Goal: Transaction & Acquisition: Book appointment/travel/reservation

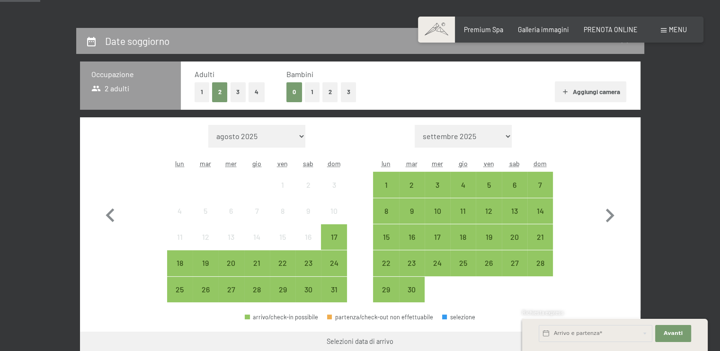
scroll to position [179, 0]
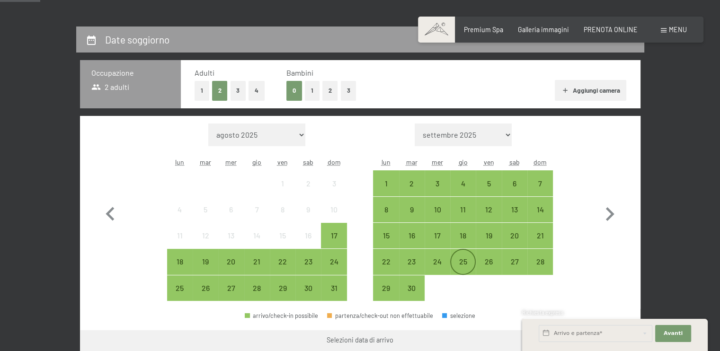
click at [465, 265] on div "25" at bounding box center [463, 270] width 24 height 24
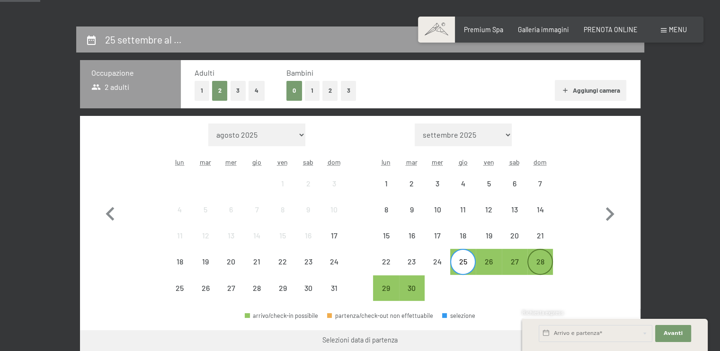
click at [546, 262] on div "28" at bounding box center [540, 270] width 24 height 24
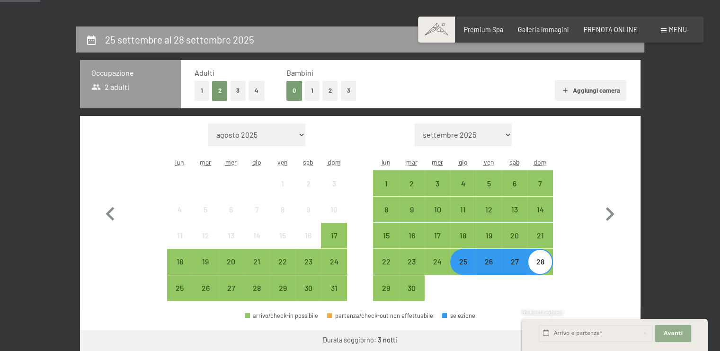
click at [672, 331] on span "Avanti" at bounding box center [673, 334] width 19 height 8
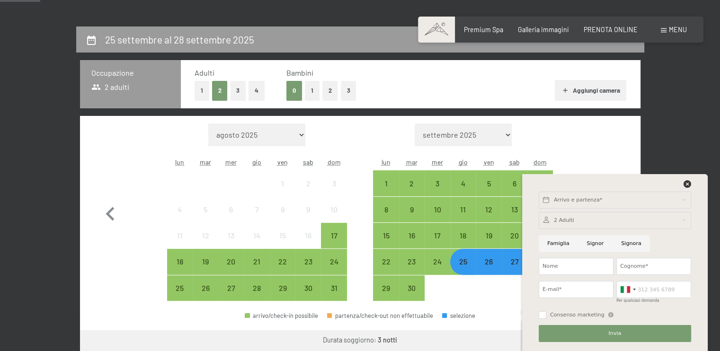
click at [612, 184] on div at bounding box center [614, 186] width 155 height 12
click at [564, 244] on input "Famiglia" at bounding box center [558, 243] width 39 height 17
radio input "true"
click at [572, 217] on div at bounding box center [615, 220] width 152 height 17
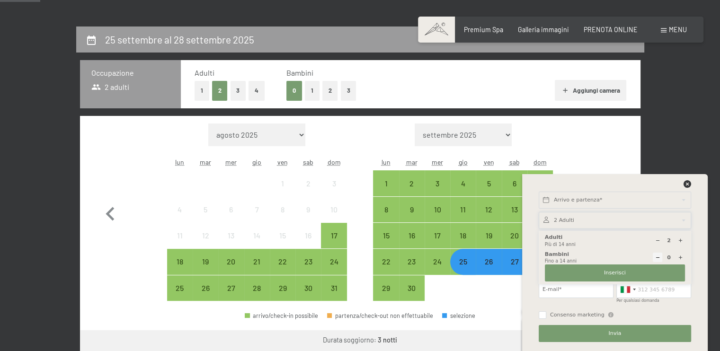
click at [680, 240] on icon at bounding box center [680, 240] width 5 height 5
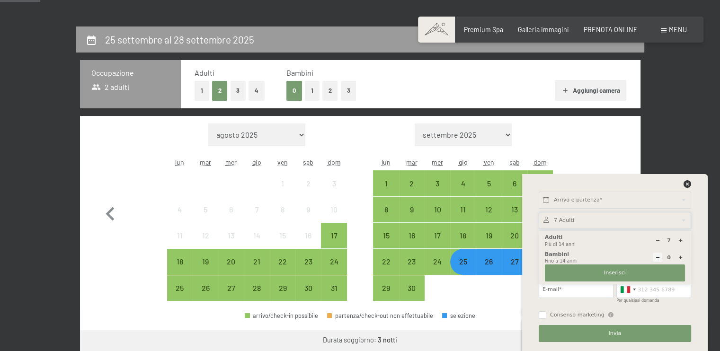
click at [680, 240] on icon at bounding box center [680, 240] width 5 height 5
type input "8"
click at [680, 260] on div at bounding box center [679, 257] width 9 height 9
type input "2"
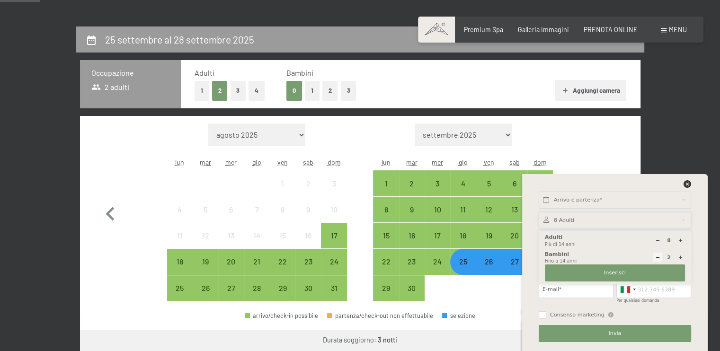
select select
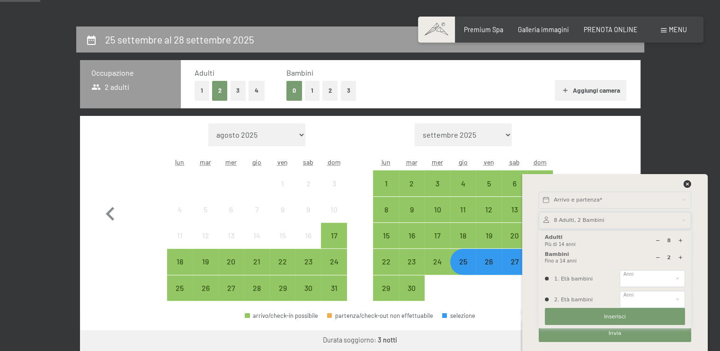
click at [680, 260] on div at bounding box center [679, 257] width 9 height 9
type input "3"
select select
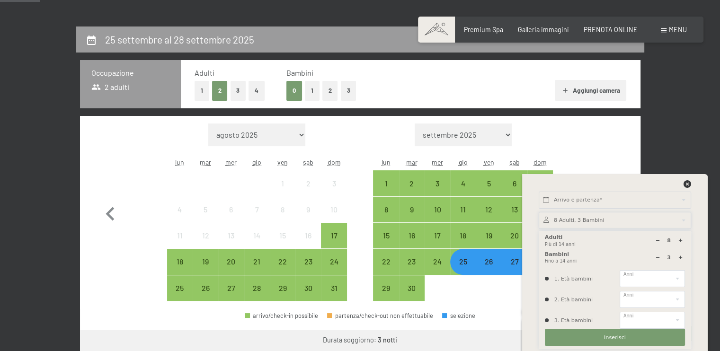
click at [680, 260] on div at bounding box center [679, 257] width 9 height 9
type input "4"
select select
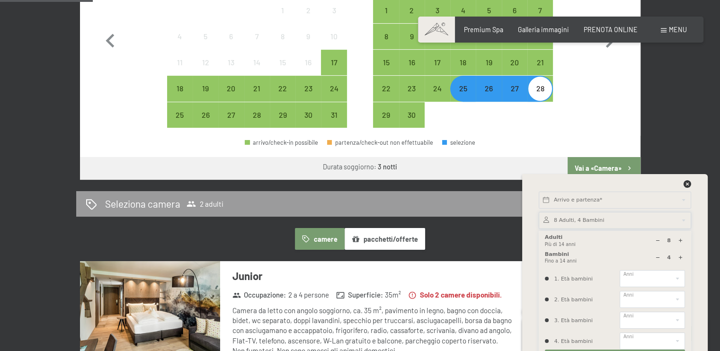
scroll to position [366, 0]
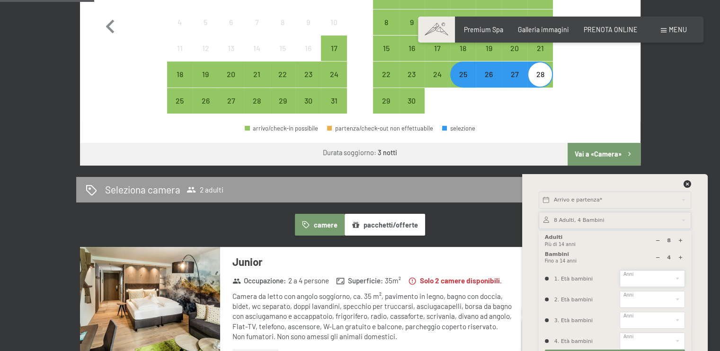
click at [673, 277] on select "0 1 2 3 4 5 6 7 8 9 10 11 12 13 14" at bounding box center [652, 278] width 65 height 17
click at [693, 251] on div "Arrivo e partenza* Avanti Nascondere i campi dell'indirizzo 8 Adulti, 4 Bambini…" at bounding box center [614, 262] width 165 height 177
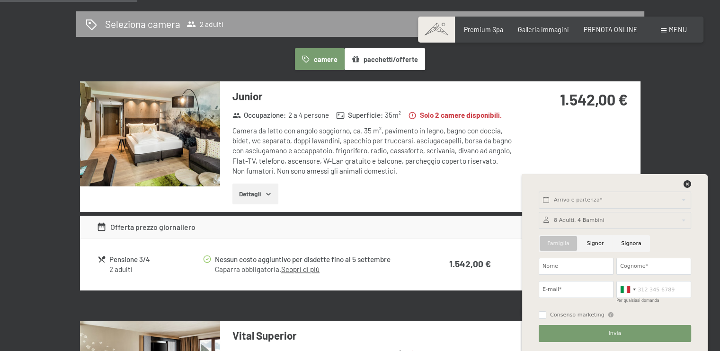
scroll to position [533, 0]
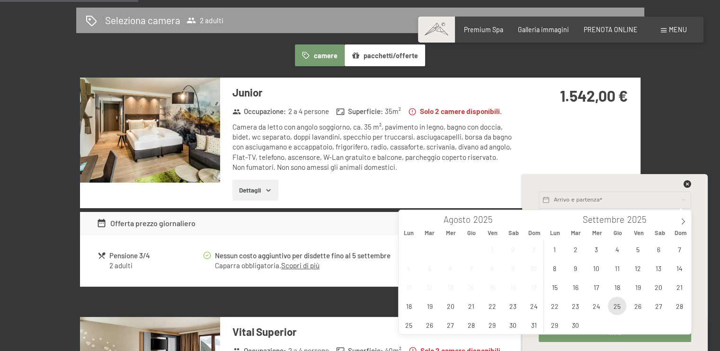
click at [618, 302] on span "25" at bounding box center [617, 306] width 18 height 18
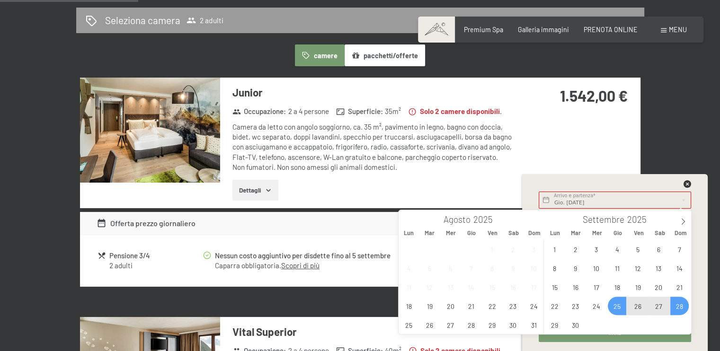
click at [678, 304] on span "28" at bounding box center [679, 306] width 18 height 18
type input "Gio. [DATE] - Dom. [DATE]"
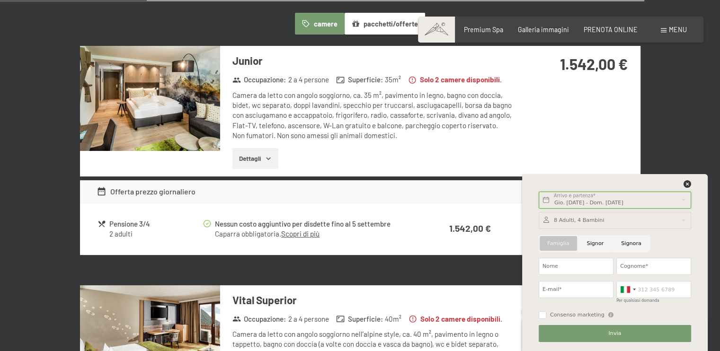
scroll to position [569, 0]
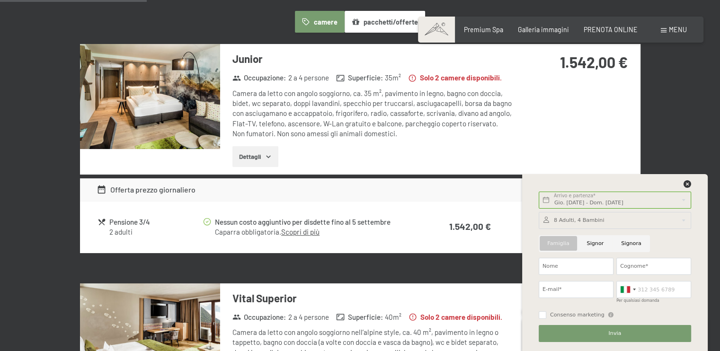
click at [571, 221] on div at bounding box center [615, 220] width 152 height 17
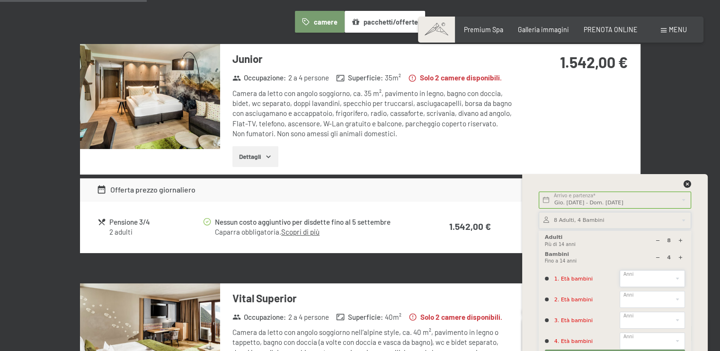
click at [634, 277] on select "0 1 2 3 4 5 6 7 8 9 10 11 12 13 14" at bounding box center [652, 278] width 65 height 17
select select "5"
click at [620, 270] on select "0 1 2 3 4 5 6 7 8 9 10 11 12 13 14" at bounding box center [652, 278] width 65 height 17
click at [638, 159] on div "Junior Occupazione : 2 a 4 persone Superficie : 35 m² Solo 2 camere disponibili…" at bounding box center [360, 109] width 560 height 130
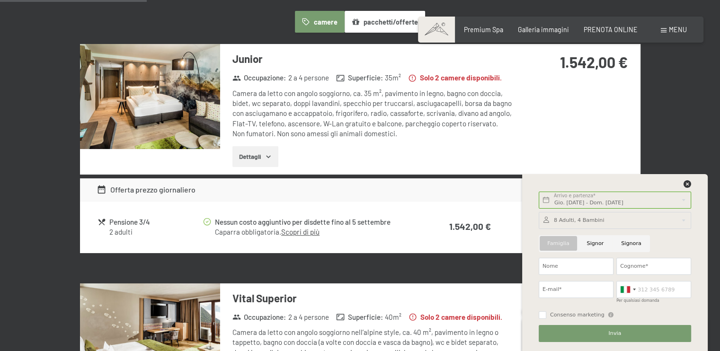
click at [584, 219] on div at bounding box center [615, 220] width 152 height 17
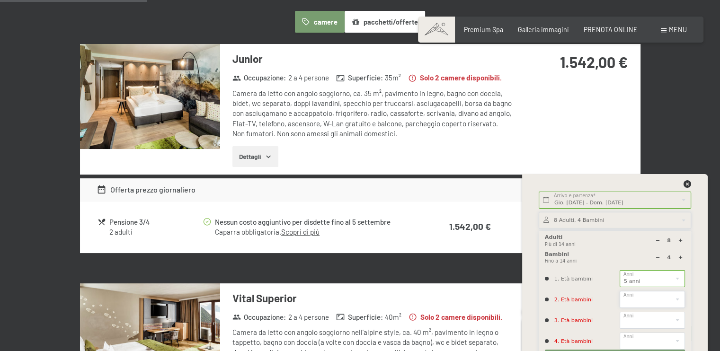
click at [659, 297] on select "0 1 2 3 4 5 6 7 8 9 10 11 12 13 14" at bounding box center [652, 299] width 65 height 17
click at [620, 291] on select "0 1 2 3 4 5 6 7 8 9 10 11 12 13 14" at bounding box center [652, 299] width 65 height 17
click at [629, 305] on select "0 1 2 3 4 5 6 7 8 9 10 11 12 13 14" at bounding box center [652, 299] width 65 height 17
select select "5"
click at [620, 291] on select "0 1 2 3 4 5 6 7 8 9 10 11 12 13 14" at bounding box center [652, 299] width 65 height 17
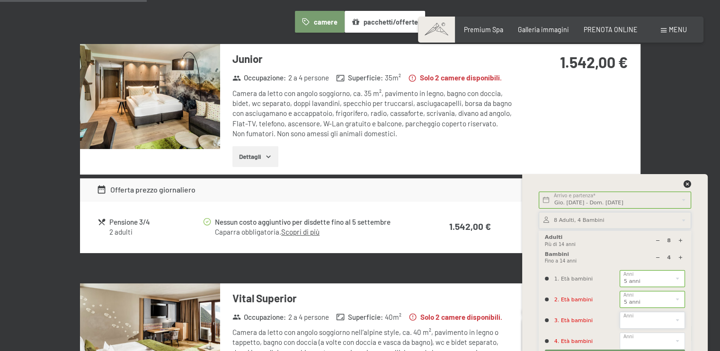
click at [635, 318] on select "0 1 2 3 4 5 6 7 8 9 10 11 12 13 14" at bounding box center [652, 320] width 65 height 17
select select "6"
click at [620, 312] on select "0 1 2 3 4 5 6 7 8 9 10 11 12 13 14" at bounding box center [652, 320] width 65 height 17
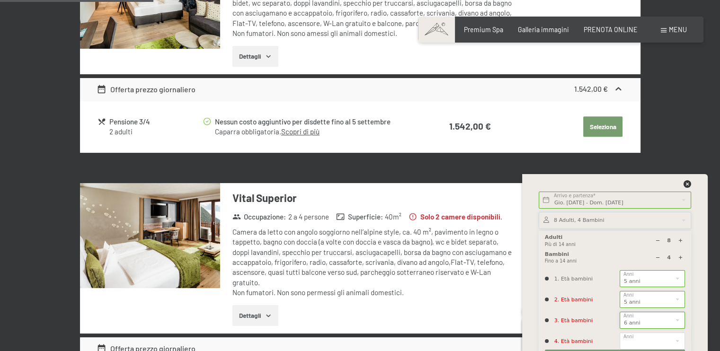
scroll to position [670, 0]
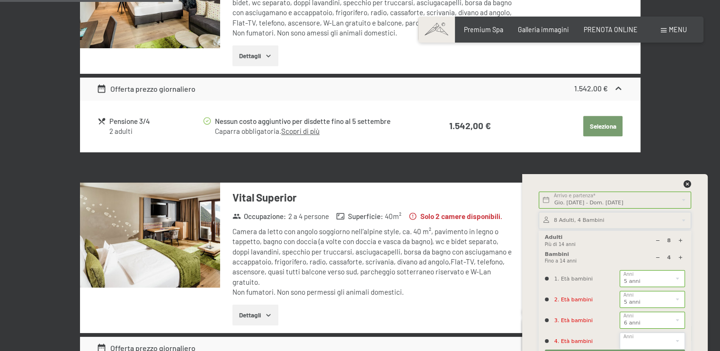
click at [642, 339] on select "0 1 2 3 4 5 6 7 8 9 10 11 12 13 14" at bounding box center [652, 341] width 65 height 17
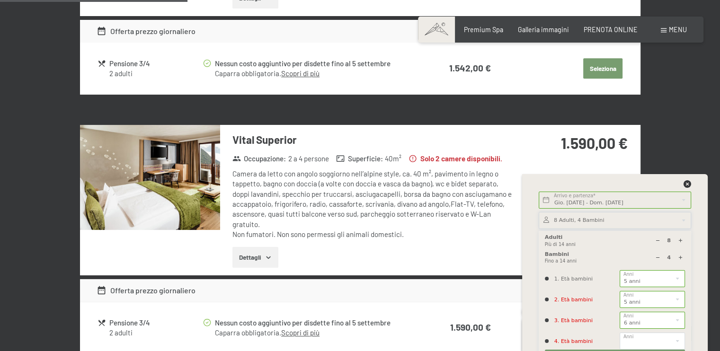
click at [680, 258] on icon at bounding box center [680, 257] width 5 height 5
type input "5"
select select
click at [680, 257] on icon at bounding box center [680, 257] width 5 height 5
type input "6"
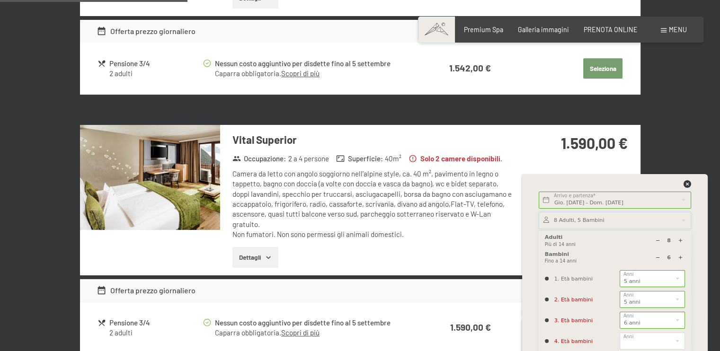
select select
click at [643, 344] on select "0 1 2 3 4 5 6 7 8 9 10 11 12 13 14" at bounding box center [652, 341] width 65 height 17
click at [693, 250] on div "Gio. [DATE] - Dom. [DATE] Arrivo e partenza* 3 Notti Avanti Nascondere i campi …" at bounding box center [614, 262] width 165 height 177
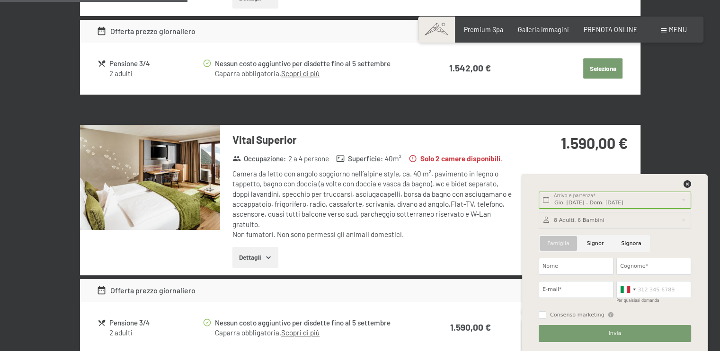
click at [593, 222] on div at bounding box center [615, 220] width 152 height 17
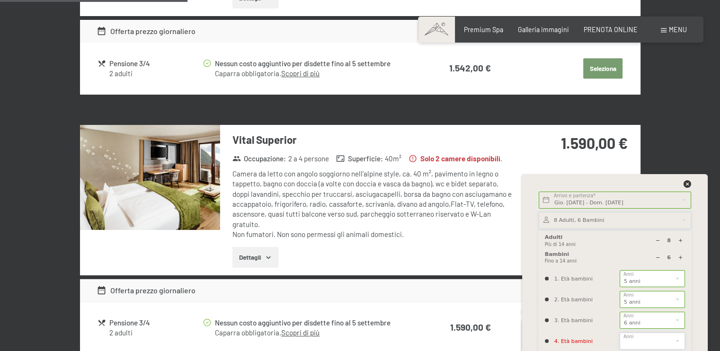
click at [637, 340] on select "0 1 2 3 4 5 6 7 8 9 10 11 12 13 14" at bounding box center [652, 341] width 65 height 17
select select "9"
click at [620, 333] on select "0 1 2 3 4 5 6 7 8 9 10 11 12 13 14" at bounding box center [652, 341] width 65 height 17
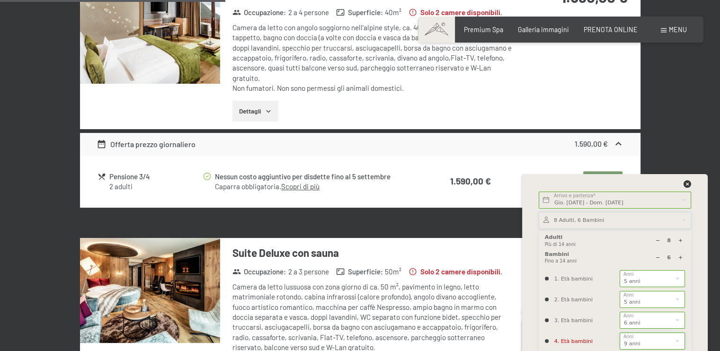
scroll to position [875, 0]
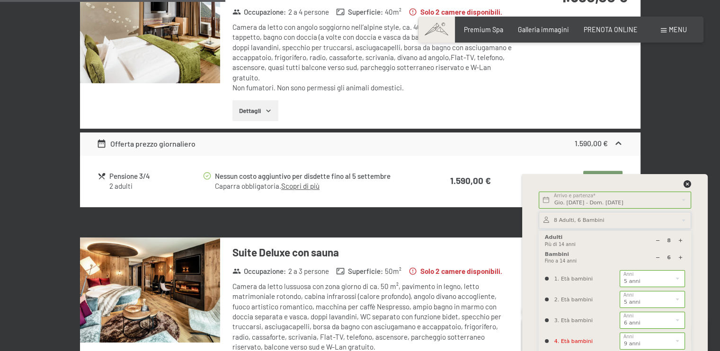
click at [534, 264] on div "Gio. [DATE] - Dom. [DATE] Arrivo e partenza* 3 Notti Avanti Nascondere i campi …" at bounding box center [614, 262] width 165 height 177
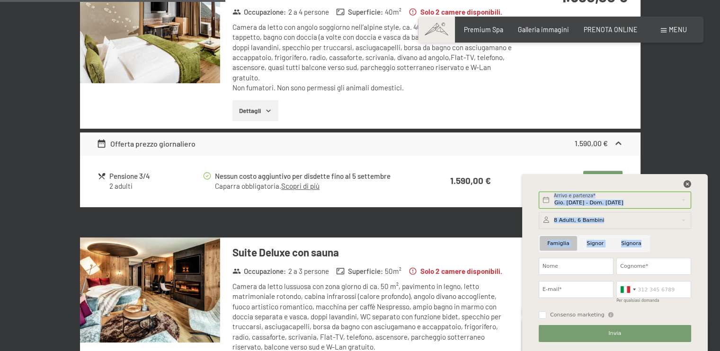
drag, startPoint x: 534, startPoint y: 264, endPoint x: 686, endPoint y: 184, distance: 171.9
click at [686, 184] on div "Gio. [DATE] - Dom. [DATE] Arrivo e partenza* 3 Notti Avanti Nascondere i campi …" at bounding box center [614, 262] width 165 height 177
click at [686, 184] on icon at bounding box center [687, 184] width 8 height 8
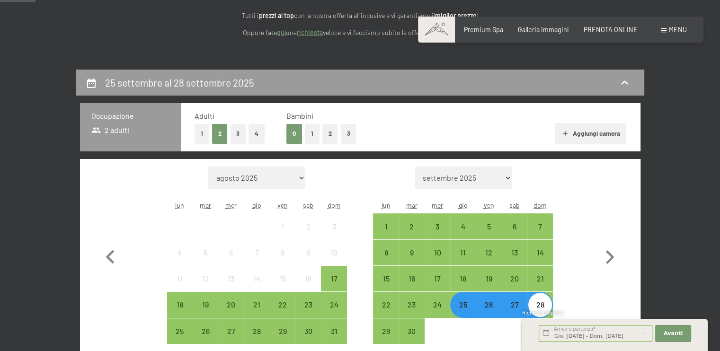
scroll to position [144, 0]
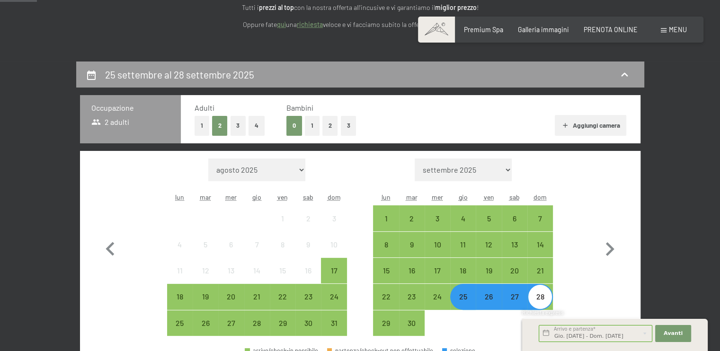
click at [581, 123] on button "Aggiungi camera" at bounding box center [590, 125] width 71 height 21
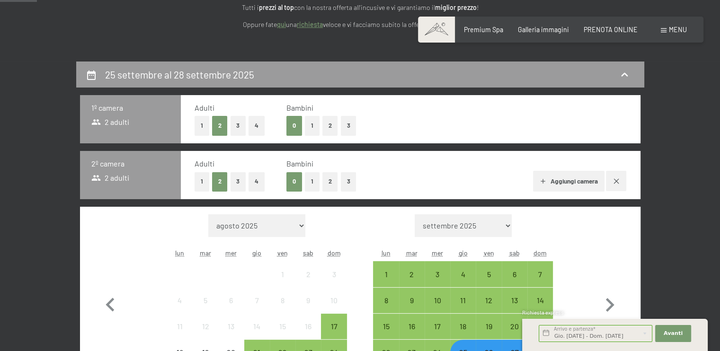
click at [552, 185] on button "Aggiungi camera" at bounding box center [568, 181] width 71 height 21
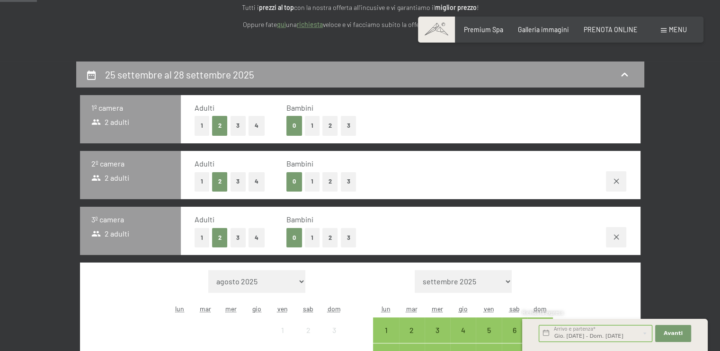
click at [345, 182] on button "3" at bounding box center [349, 181] width 16 height 19
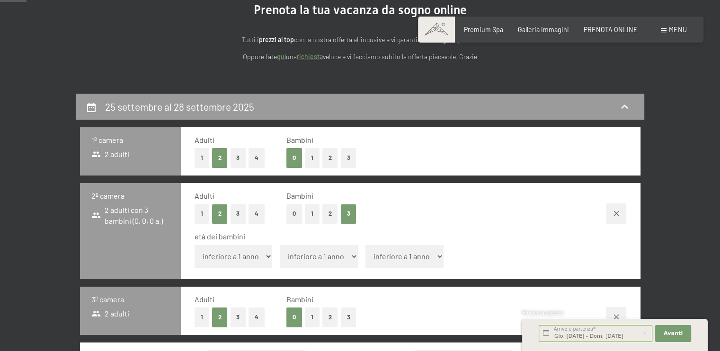
scroll to position [111, 0]
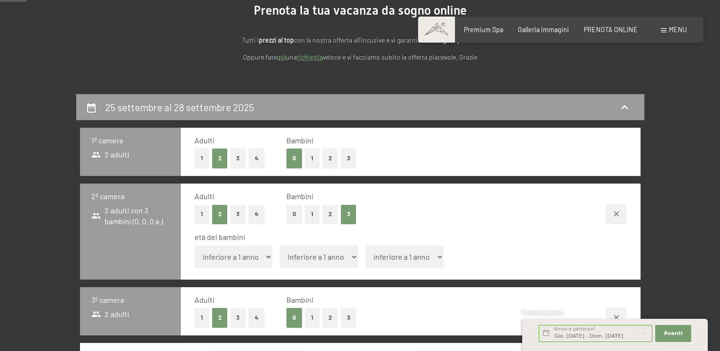
click at [329, 159] on button "2" at bounding box center [330, 158] width 16 height 19
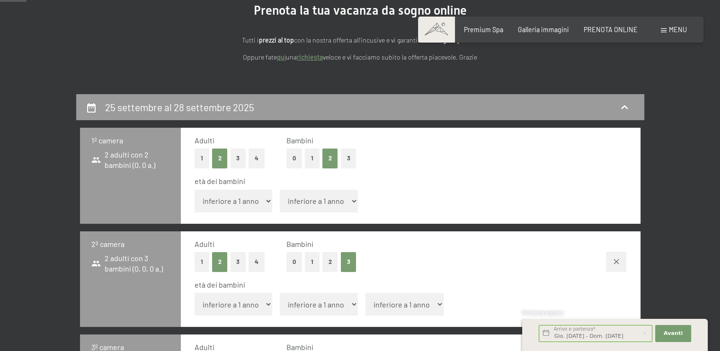
click at [254, 157] on button "4" at bounding box center [256, 158] width 16 height 19
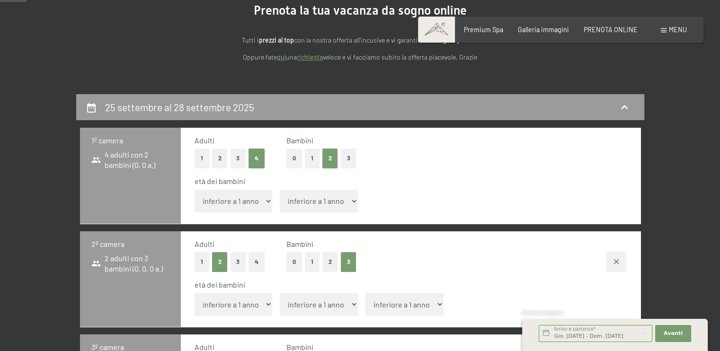
click at [298, 158] on button "0" at bounding box center [294, 158] width 16 height 19
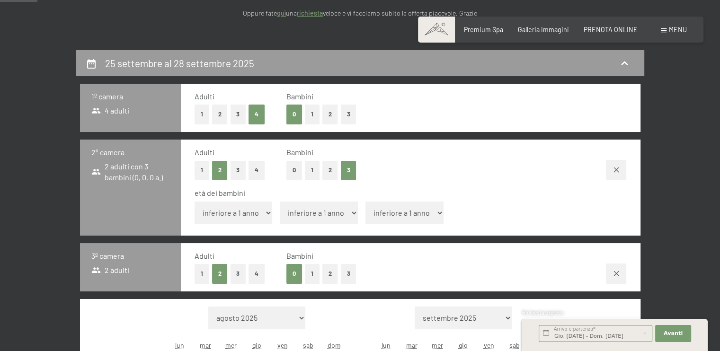
scroll to position [155, 0]
click at [333, 270] on button "2" at bounding box center [330, 273] width 16 height 19
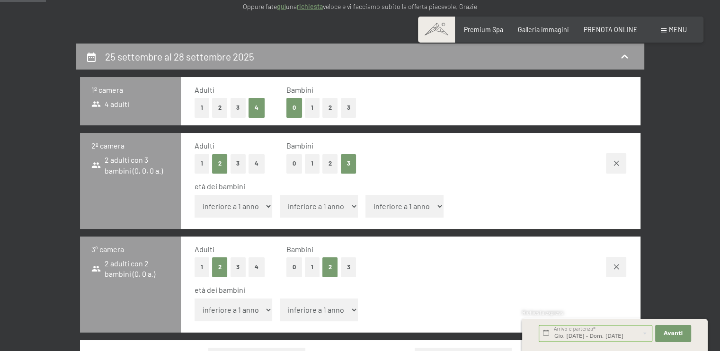
scroll to position [161, 0]
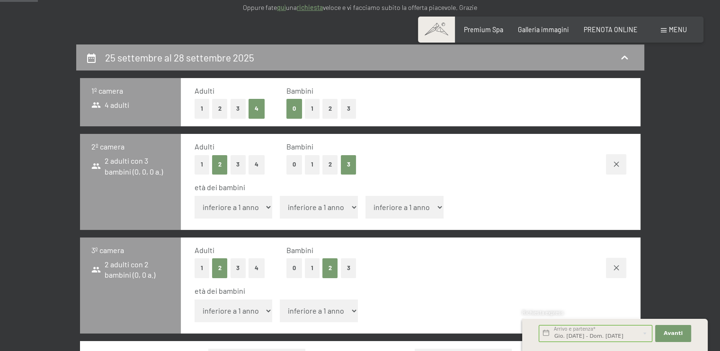
click at [233, 202] on select "inferiore a 1 anno 1 anno 2 anni 3 anni 4 anni 5 anni 6 anni 7 anni 8 anni 9 an…" at bounding box center [234, 207] width 78 height 23
click at [187, 192] on div "Adulti 1 2 3 4 Bambini 0 1 2 3 età dei bambini inferiore a 1 anno 1 anno 2 anni…" at bounding box center [411, 182] width 460 height 96
click at [225, 206] on select "inferiore a 1 anno 1 anno 2 anni 3 anni 4 anni 5 anni 6 anni 7 anni 8 anni 9 an…" at bounding box center [234, 207] width 78 height 23
select select "5"
click at [195, 196] on select "inferiore a 1 anno 1 anno 2 anni 3 anni 4 anni 5 anni 6 anni 7 anni 8 anni 9 an…" at bounding box center [234, 207] width 78 height 23
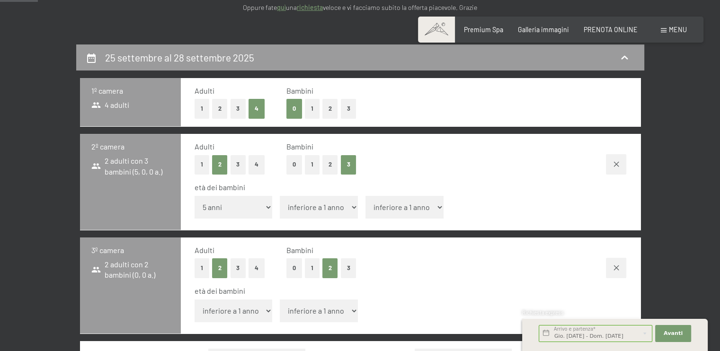
click at [315, 213] on select "inferiore a 1 anno 1 anno 2 anni 3 anni 4 anni 5 anni 6 anni 7 anni 8 anni 9 an…" at bounding box center [319, 207] width 78 height 23
select select "6"
click at [280, 196] on select "inferiore a 1 anno 1 anno 2 anni 3 anni 4 anni 5 anni 6 anni 7 anni 8 anni 9 an…" at bounding box center [319, 207] width 78 height 23
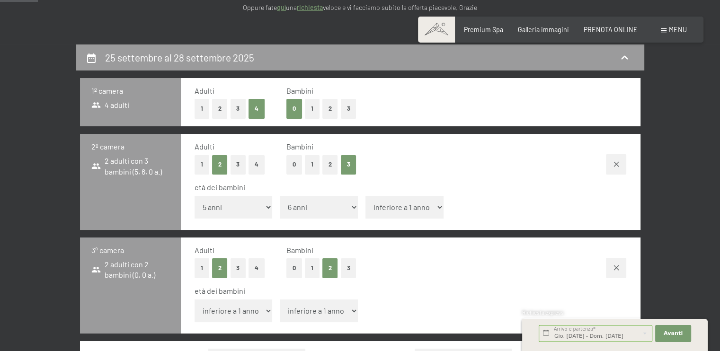
click at [377, 210] on select "inferiore a 1 anno 1 anno 2 anni 3 anni 4 anni 5 anni 6 anni 7 anni 8 anni 9 an…" at bounding box center [404, 207] width 78 height 23
select select "11"
click at [365, 196] on select "inferiore a 1 anno 1 anno 2 anni 3 anni 4 anni 5 anni 6 anni 7 anni 8 anni 9 an…" at bounding box center [404, 207] width 78 height 23
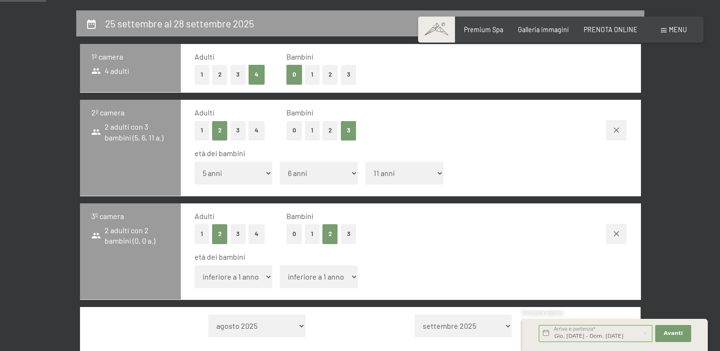
scroll to position [195, 0]
click at [213, 279] on select "inferiore a 1 anno 1 anno 2 anni 3 anni 4 anni 5 anni 6 anni 7 anni 8 anni 9 an…" at bounding box center [234, 277] width 78 height 23
click at [195, 266] on select "inferiore a 1 anno 1 anno 2 anni 3 anni 4 anni 5 anni 6 anni 7 anni 8 anni 9 an…" at bounding box center [234, 277] width 78 height 23
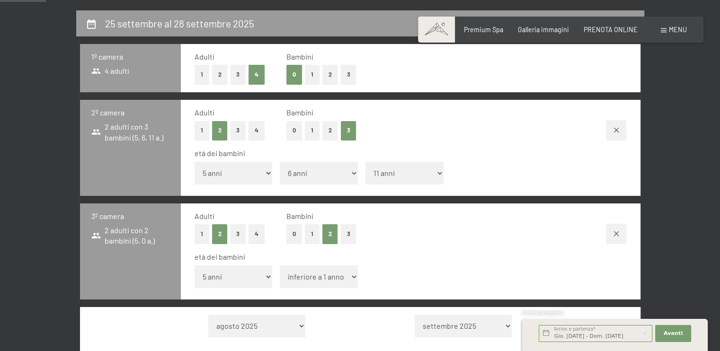
click at [350, 234] on button "3" at bounding box center [349, 233] width 16 height 19
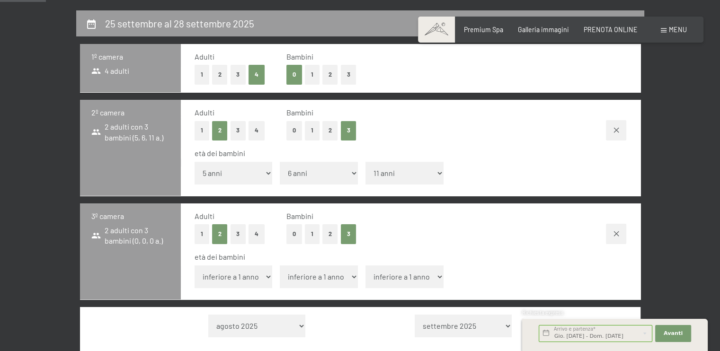
click at [257, 287] on select "inferiore a 1 anno 1 anno 2 anni 3 anni 4 anni 5 anni 6 anni 7 anni 8 anni 9 an…" at bounding box center [234, 277] width 78 height 23
select select "5"
click at [195, 266] on select "inferiore a 1 anno 1 anno 2 anni 3 anni 4 anni 5 anni 6 anni 7 anni 8 anni 9 an…" at bounding box center [234, 277] width 78 height 23
click at [311, 274] on select "inferiore a 1 anno 1 anno 2 anni 3 anni 4 anni 5 anni 6 anni 7 anni 8 anni 9 an…" at bounding box center [319, 277] width 78 height 23
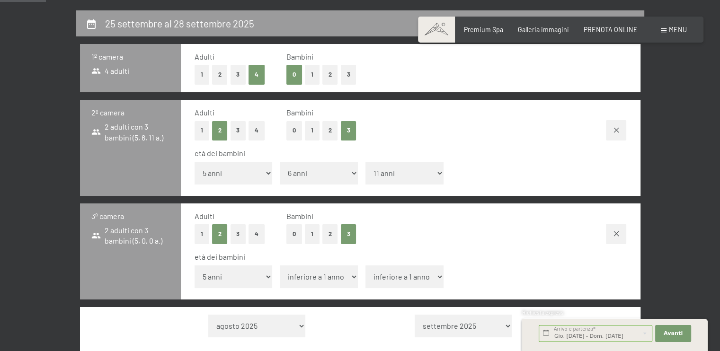
select select "10"
click at [280, 266] on select "inferiore a 1 anno 1 anno 2 anni 3 anni 4 anni 5 anni 6 anni 7 anni 8 anni 9 an…" at bounding box center [319, 277] width 78 height 23
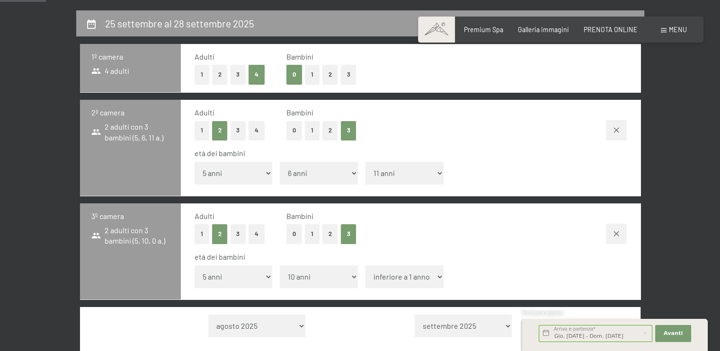
click at [398, 279] on select "inferiore a 1 anno 1 anno 2 anni 3 anni 4 anni 5 anni 6 anni 7 anni 8 anni 9 an…" at bounding box center [404, 277] width 78 height 23
click at [365, 266] on select "inferiore a 1 anno 1 anno 2 anni 3 anni 4 anni 5 anni 6 anni 7 anni 8 anni 9 an…" at bounding box center [404, 277] width 78 height 23
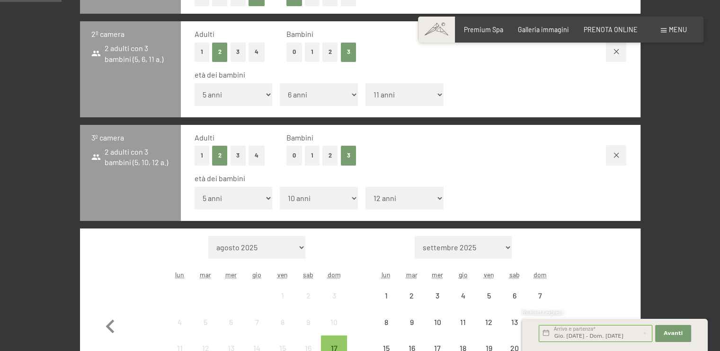
scroll to position [276, 0]
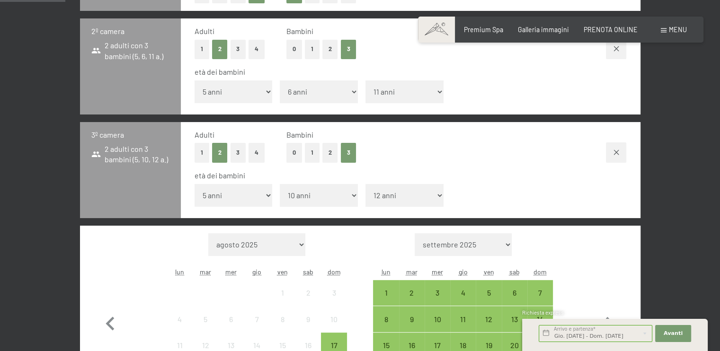
click at [393, 196] on select "inferiore a 1 anno 1 anno 2 anni 3 anni 4 anni 5 anni 6 anni 7 anni 8 anni 9 an…" at bounding box center [404, 195] width 78 height 23
select select "13"
click at [365, 184] on select "inferiore a 1 anno 1 anno 2 anni 3 anni 4 anni 5 anni 6 anni 7 anni 8 anni 9 an…" at bounding box center [404, 195] width 78 height 23
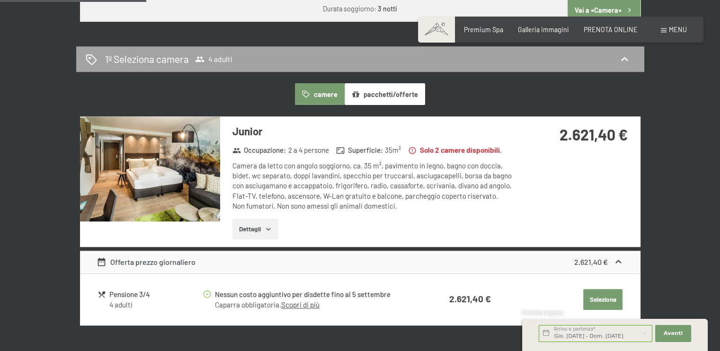
scroll to position [566, 0]
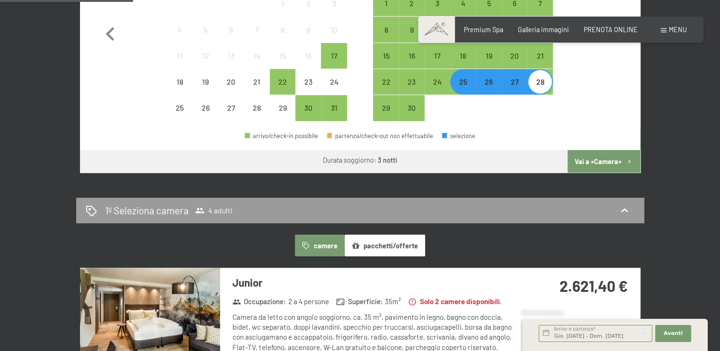
click at [602, 165] on button "Vai a «Camera»" at bounding box center [603, 161] width 72 height 23
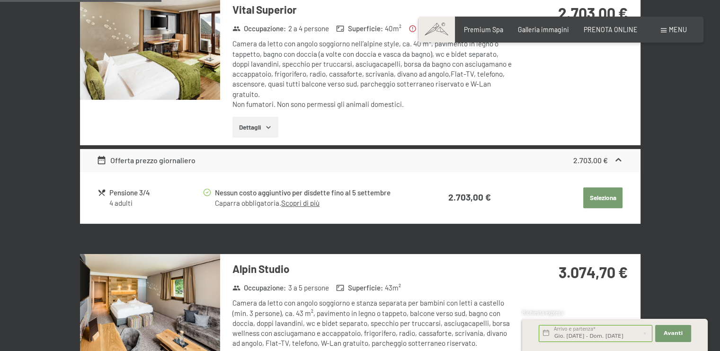
scroll to position [570, 0]
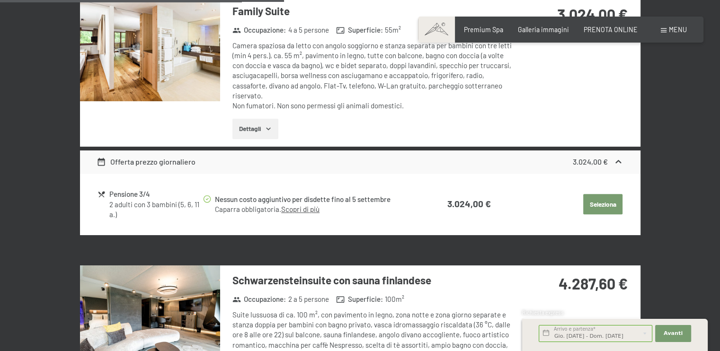
scroll to position [613, 0]
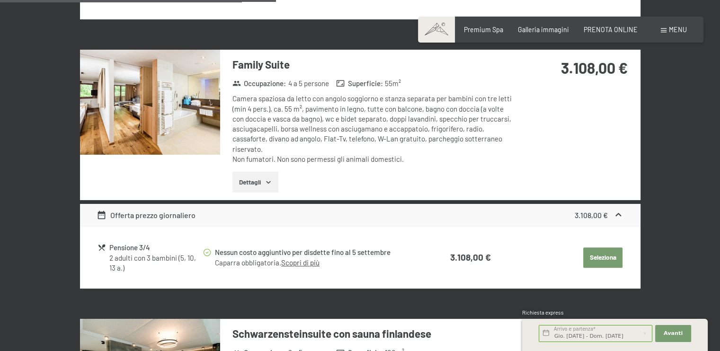
scroll to position [604, 0]
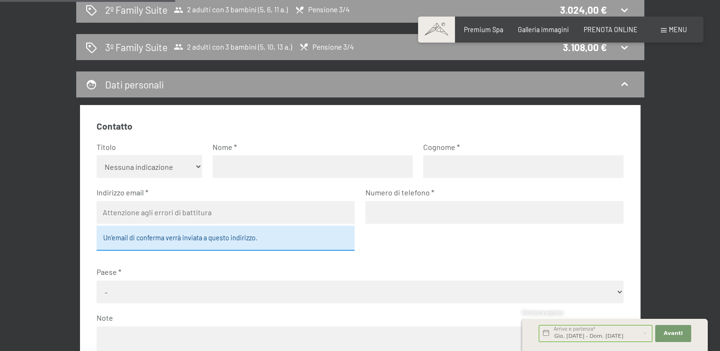
scroll to position [286, 0]
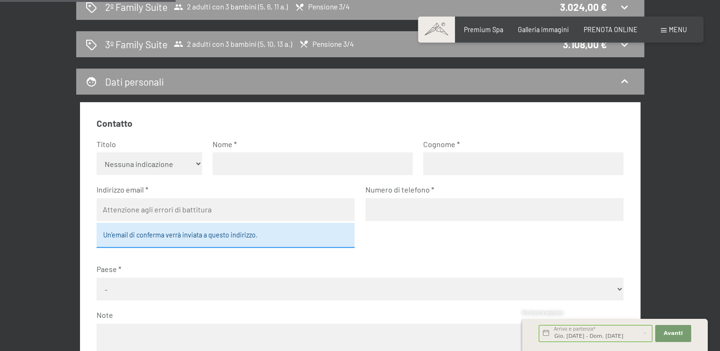
click at [136, 165] on select "Nessuna indicazione Sig.ra Sig." at bounding box center [150, 163] width 106 height 23
select select "m"
click at [97, 152] on select "Nessuna indicazione Sig.ra Sig." at bounding box center [150, 163] width 106 height 23
click at [259, 168] on input "text" at bounding box center [312, 163] width 200 height 23
type input "[PERSON_NAME]"
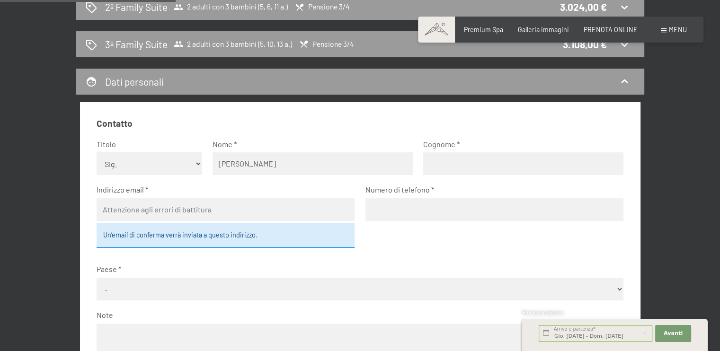
type input "[PERSON_NAME]"
type input "[PERSON_NAME][EMAIL_ADDRESS][PERSON_NAME][DOMAIN_NAME]"
type input "335470504"
select select "ITA"
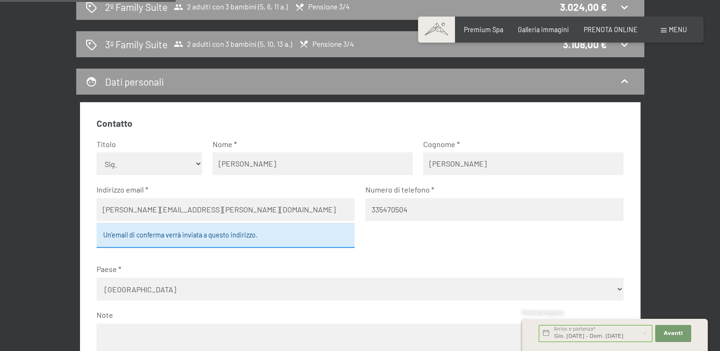
click at [176, 234] on div "Un’email di conferma verrà inviata a questo indirizzo." at bounding box center [226, 235] width 258 height 25
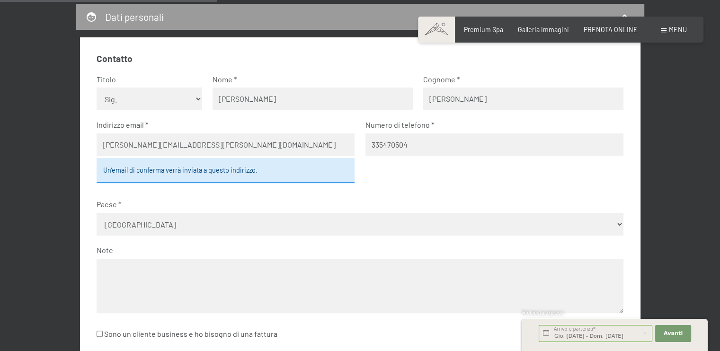
scroll to position [354, 0]
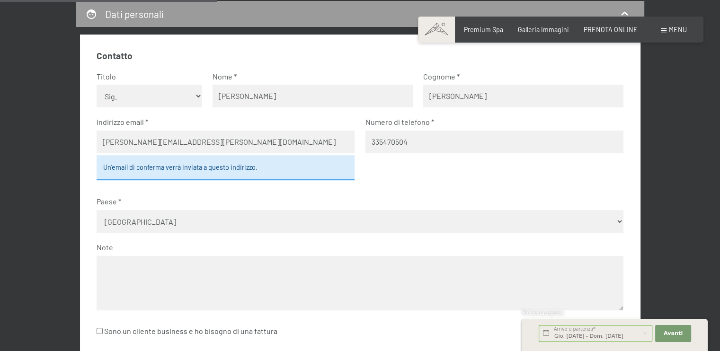
click at [165, 268] on textarea at bounding box center [360, 283] width 527 height 54
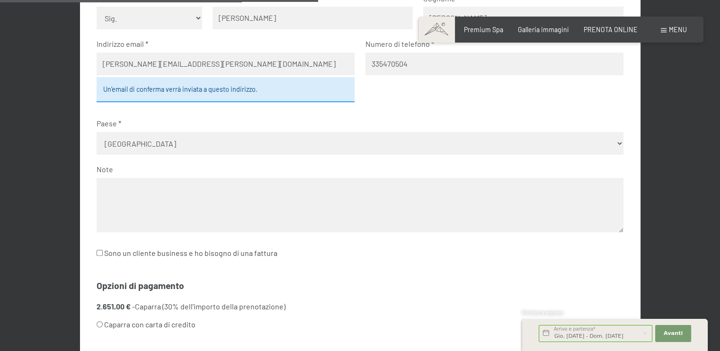
scroll to position [564, 0]
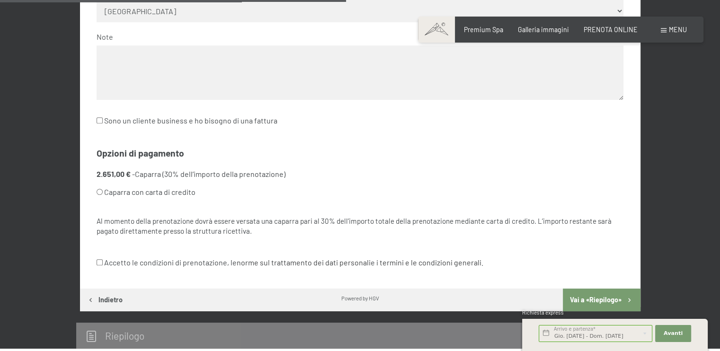
click at [103, 257] on label "Accetto le condizioni di prenotazione, le norme sul trattamento dei dati person…" at bounding box center [290, 263] width 387 height 18
click at [103, 259] on input "Accetto le condizioni di prenotazione, le norme sul trattamento dei dati person…" at bounding box center [100, 262] width 6 height 6
checkbox input "true"
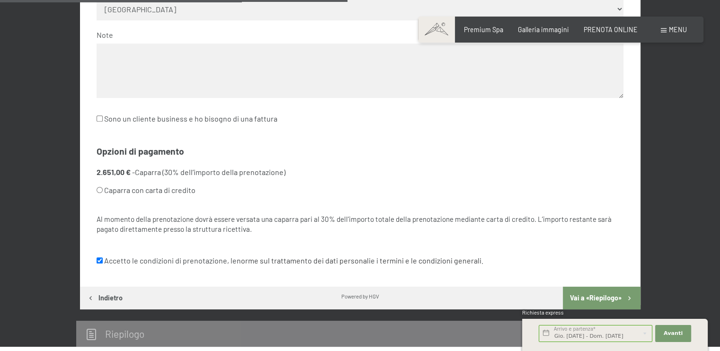
scroll to position [628, 0]
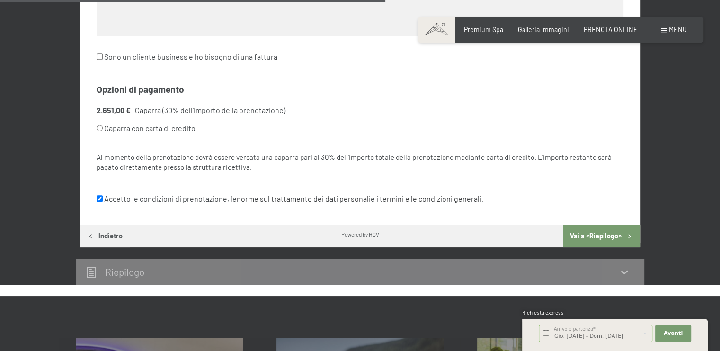
click at [575, 234] on button "Vai a «Riepilogo»" at bounding box center [601, 236] width 77 height 23
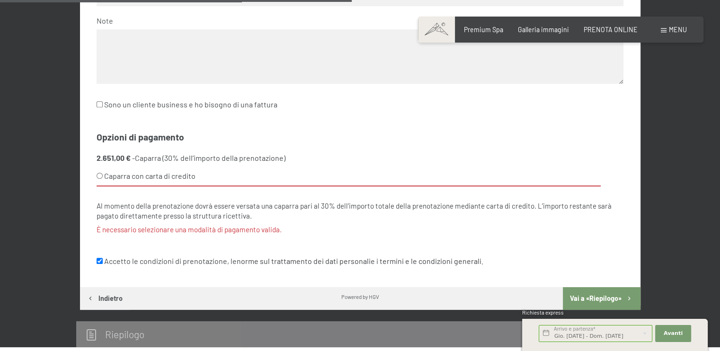
click at [99, 176] on input "Caparra con carta di credito" at bounding box center [100, 176] width 6 height 6
radio input "true"
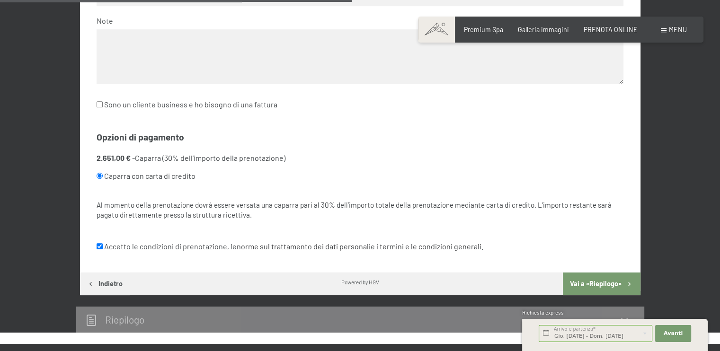
click at [573, 283] on button "Vai a «Riepilogo»" at bounding box center [601, 284] width 77 height 23
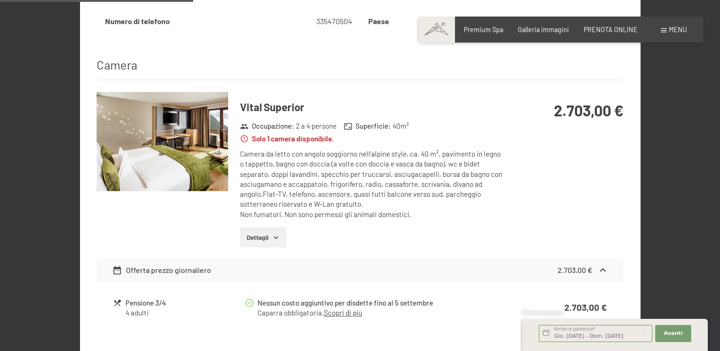
scroll to position [541, 0]
click at [195, 112] on img at bounding box center [163, 142] width 132 height 99
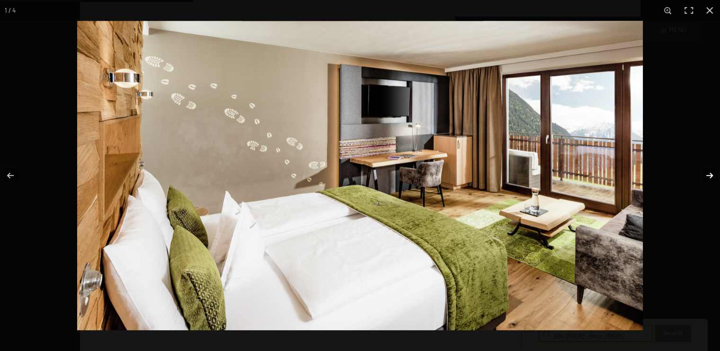
click at [707, 176] on button "button" at bounding box center [703, 175] width 33 height 47
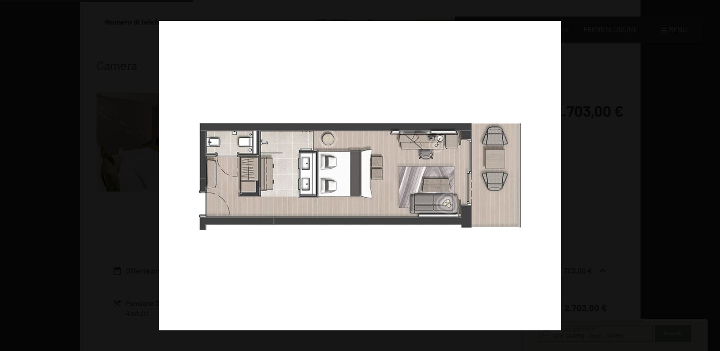
click at [707, 176] on button "button" at bounding box center [703, 175] width 33 height 47
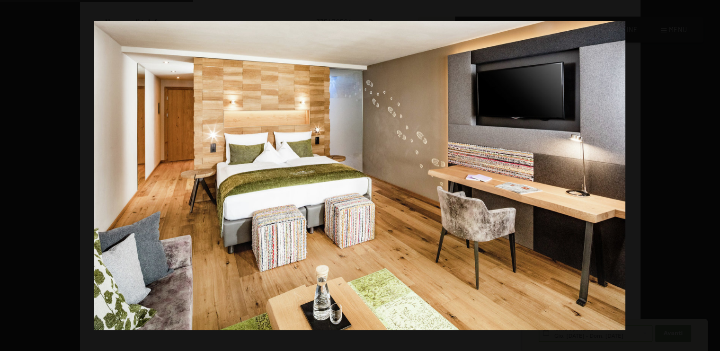
click at [707, 176] on button "button" at bounding box center [703, 175] width 33 height 47
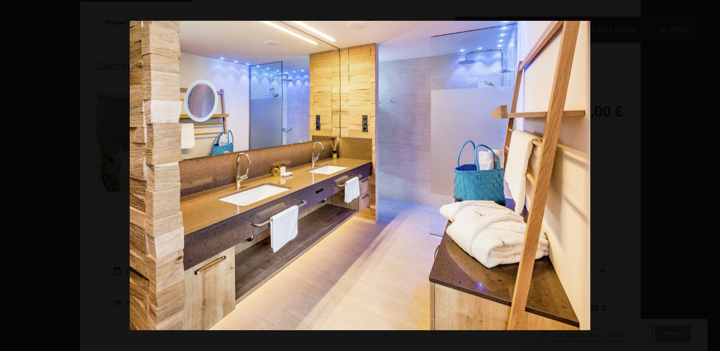
click at [707, 176] on button "button" at bounding box center [703, 175] width 33 height 47
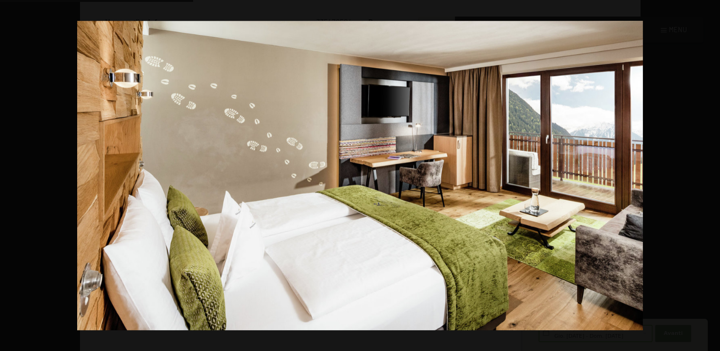
click at [707, 176] on button "button" at bounding box center [703, 175] width 33 height 47
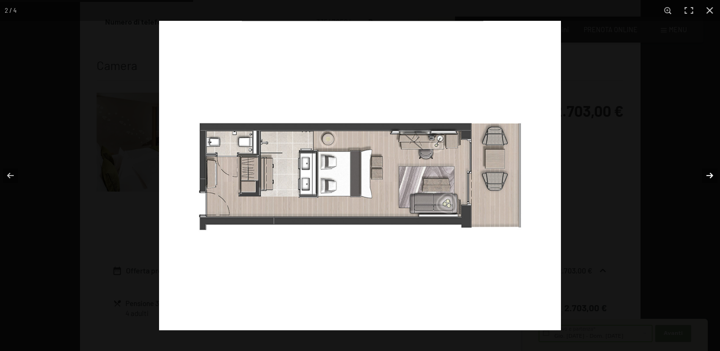
click at [708, 173] on button "button" at bounding box center [703, 175] width 33 height 47
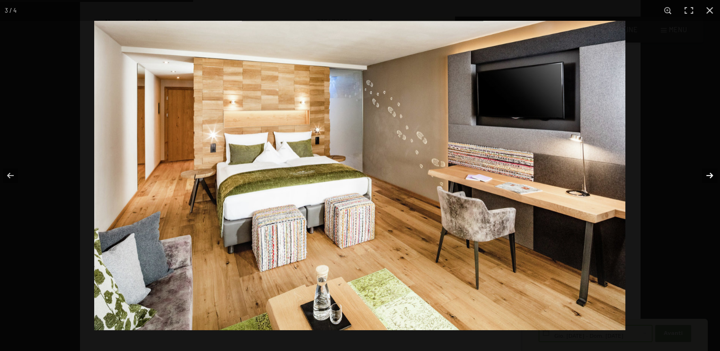
click at [708, 173] on button "button" at bounding box center [703, 175] width 33 height 47
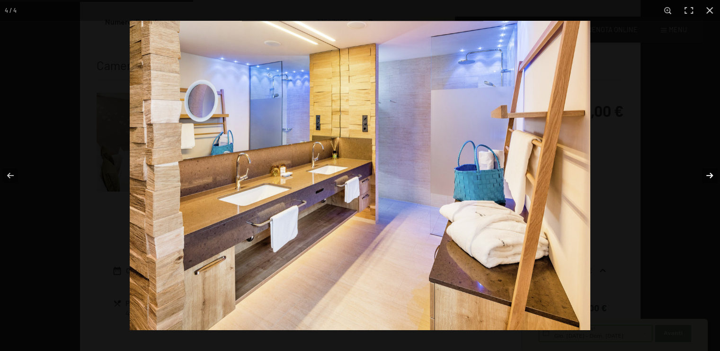
click at [708, 173] on button "button" at bounding box center [703, 175] width 33 height 47
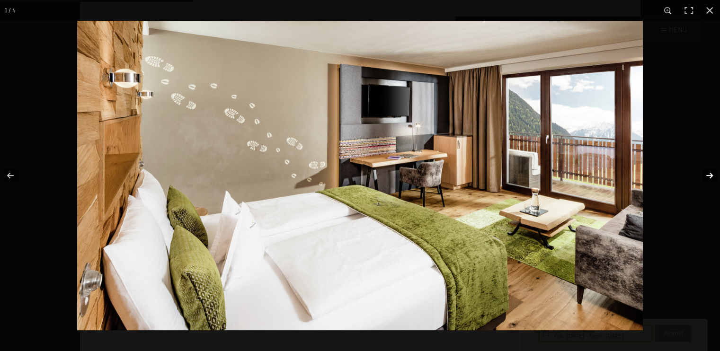
click at [708, 173] on button "button" at bounding box center [703, 175] width 33 height 47
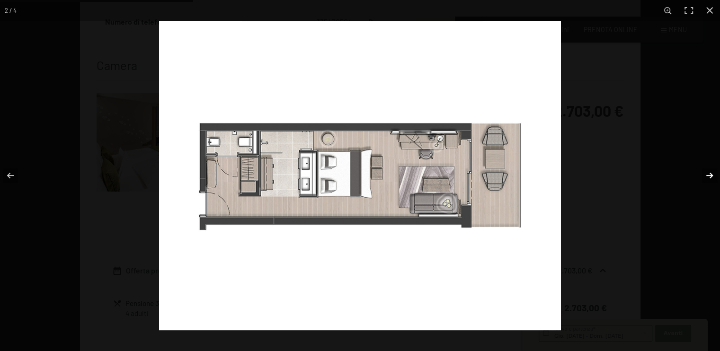
click at [708, 173] on button "button" at bounding box center [703, 175] width 33 height 47
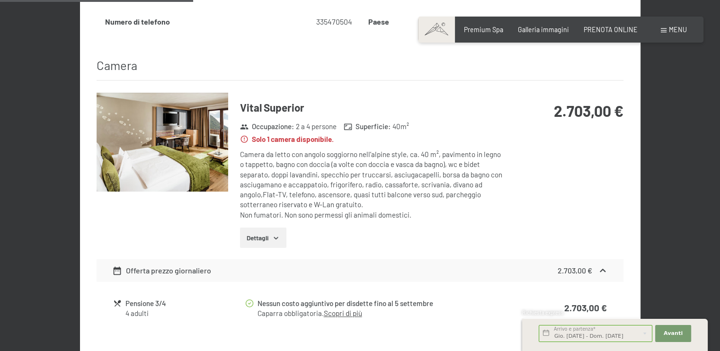
click at [0, 0] on button "button" at bounding box center [0, 0] width 0 height 0
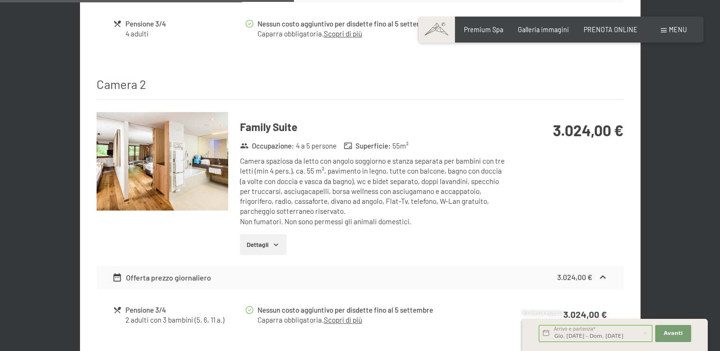
scroll to position [820, 0]
click at [318, 193] on div "Camera spaziosa da letto con angolo soggiorno e stanza separata per bambini con…" at bounding box center [372, 192] width 265 height 71
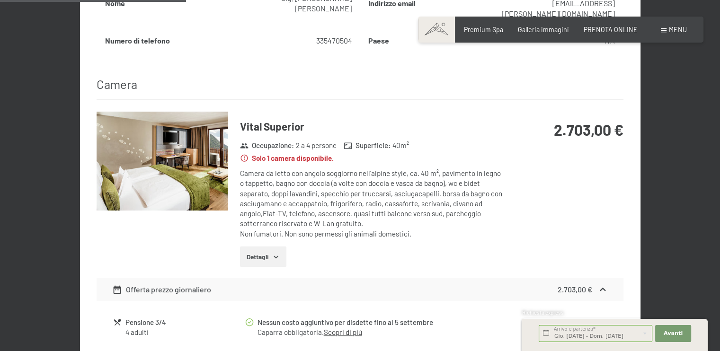
scroll to position [522, 0]
click at [304, 141] on span "2 a 4 persone" at bounding box center [316, 146] width 41 height 10
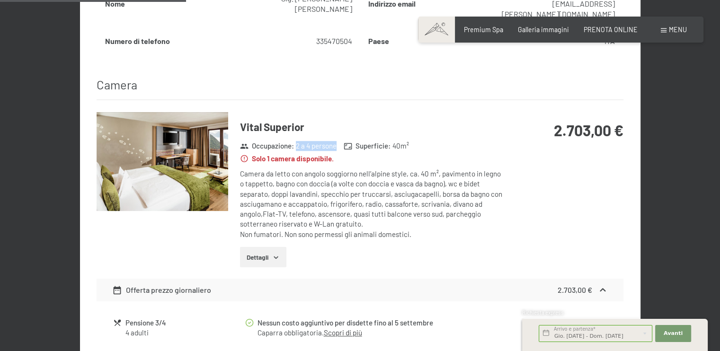
click at [304, 141] on span "2 a 4 persone" at bounding box center [316, 146] width 41 height 10
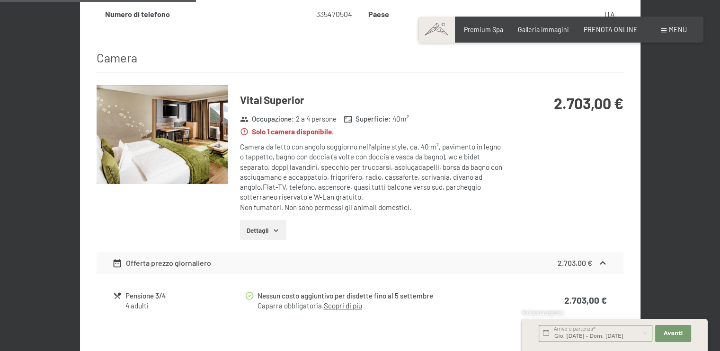
click at [280, 204] on span "Consenso marketing*" at bounding box center [303, 202] width 71 height 9
click at [264, 204] on input "Consenso marketing*" at bounding box center [258, 202] width 9 height 9
click at [286, 206] on span "Consenso marketing*" at bounding box center [303, 202] width 71 height 9
click at [264, 206] on input "Consenso marketing*" at bounding box center [258, 202] width 9 height 9
click at [282, 205] on span "Consenso marketing*" at bounding box center [303, 202] width 71 height 9
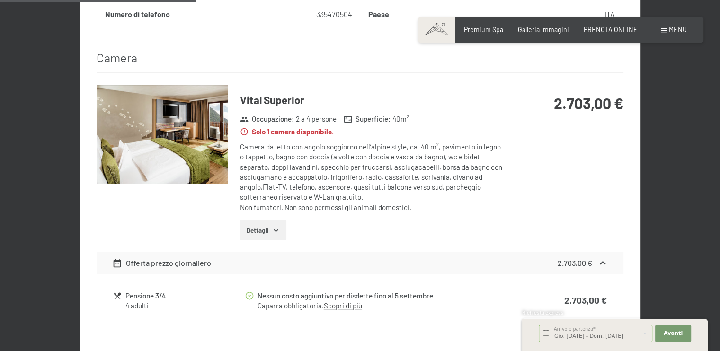
click at [264, 205] on input "Consenso marketing*" at bounding box center [258, 202] width 9 height 9
click at [279, 206] on span "Consenso marketing*" at bounding box center [303, 202] width 71 height 9
click at [264, 206] on input "Consenso marketing*" at bounding box center [258, 202] width 9 height 9
checkbox input "false"
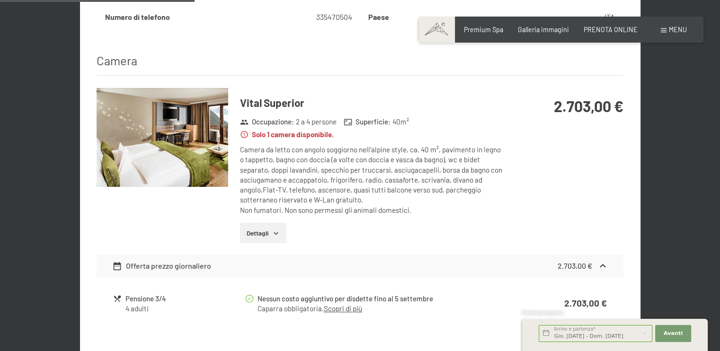
scroll to position [547, 0]
click at [257, 95] on h3 "Vital Superior" at bounding box center [372, 102] width 265 height 15
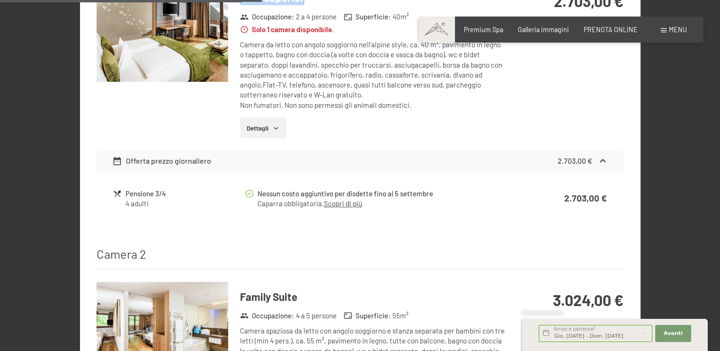
scroll to position [651, 0]
click at [263, 118] on button "Dettagli" at bounding box center [263, 128] width 46 height 21
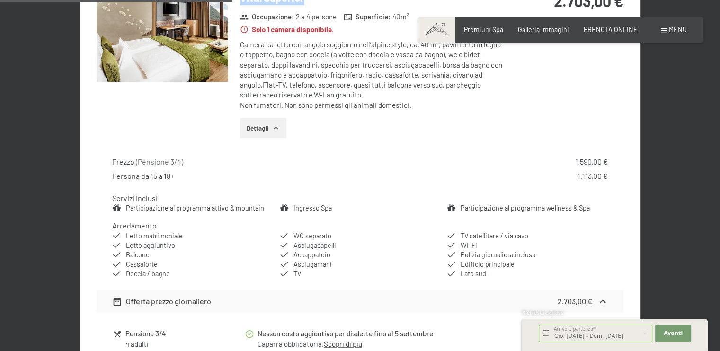
click at [266, 118] on button "Dettagli" at bounding box center [263, 128] width 46 height 21
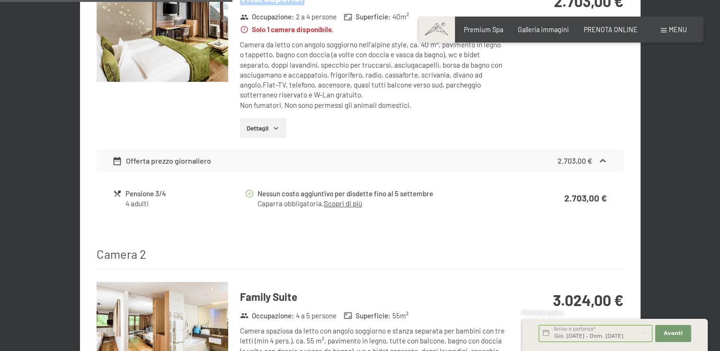
click at [266, 118] on button "Dettagli" at bounding box center [263, 128] width 46 height 21
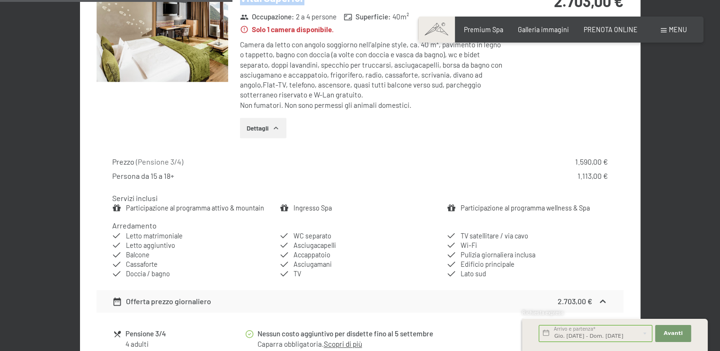
click at [266, 118] on button "Dettagli" at bounding box center [263, 128] width 46 height 21
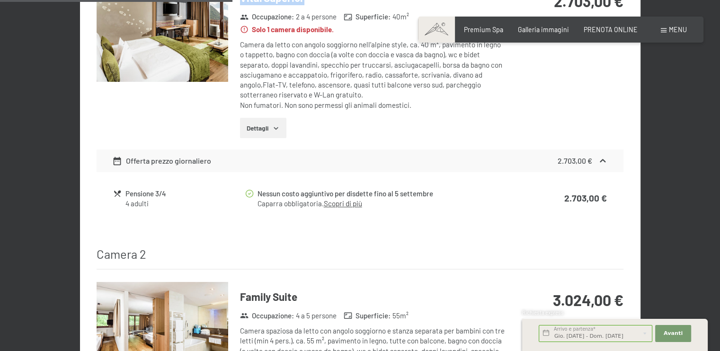
click at [266, 118] on button "Dettagli" at bounding box center [263, 128] width 46 height 21
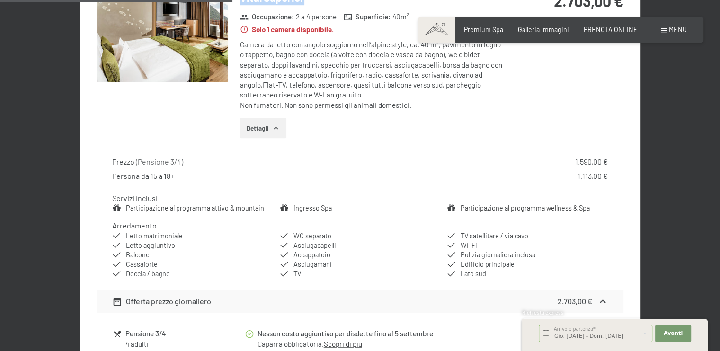
click at [266, 118] on button "Dettagli" at bounding box center [263, 128] width 46 height 21
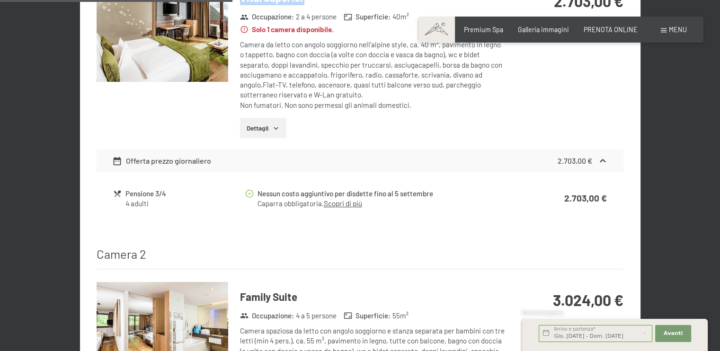
click at [266, 118] on button "Dettagli" at bounding box center [263, 128] width 46 height 21
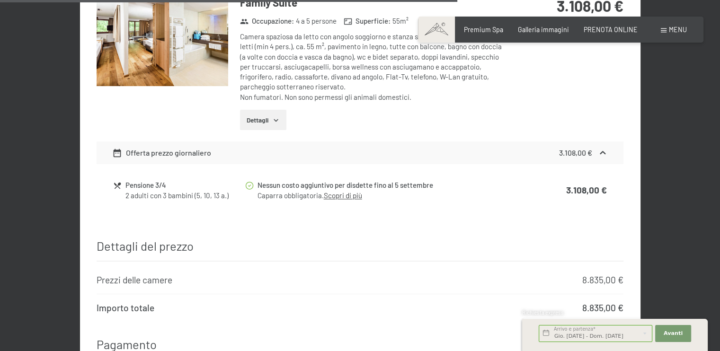
scroll to position [1373, 0]
click at [268, 141] on div "Offerta prezzo giornaliero 3.108,00 €" at bounding box center [360, 152] width 527 height 23
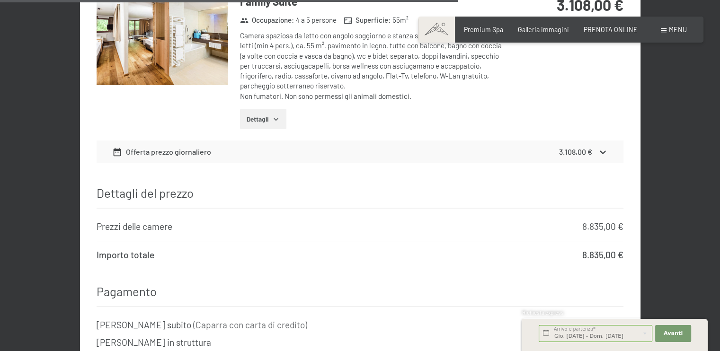
click at [268, 141] on div "Offerta prezzo giornaliero 3.108,00 €" at bounding box center [360, 152] width 527 height 23
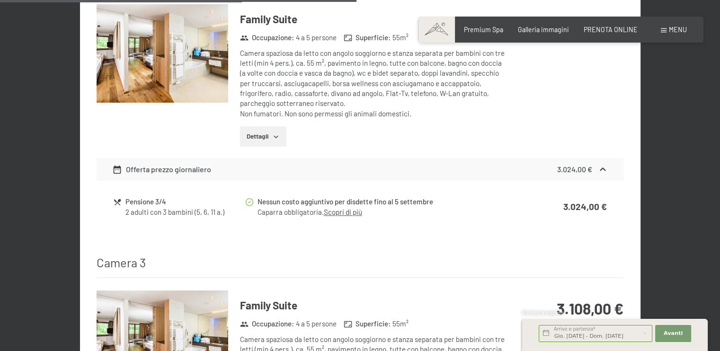
scroll to position [1069, 0]
click at [273, 127] on button "Dettagli" at bounding box center [263, 137] width 46 height 21
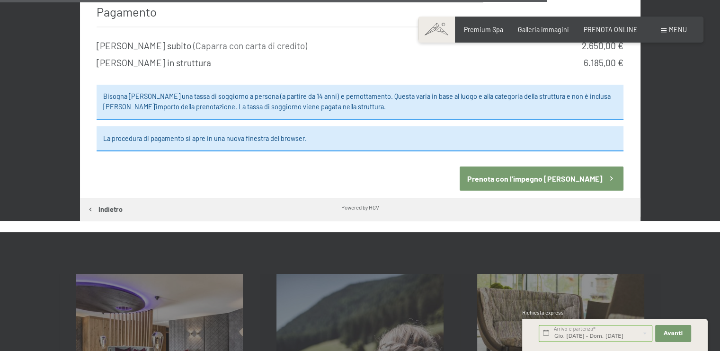
scroll to position [1736, 0]
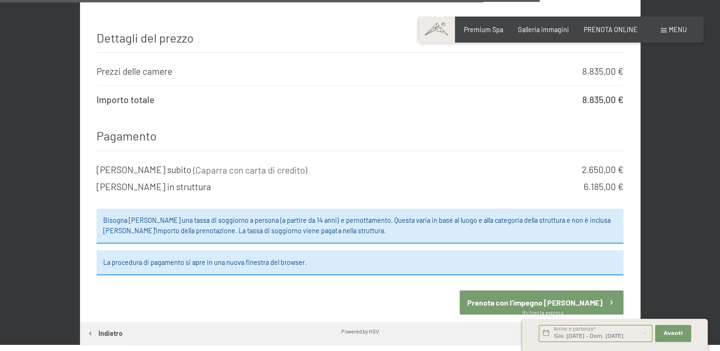
click at [119, 322] on button "Indietro" at bounding box center [105, 333] width 50 height 23
select select "m"
select select "ITA"
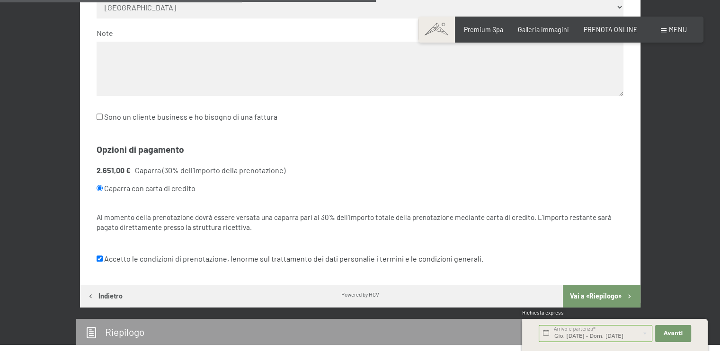
scroll to position [659, 0]
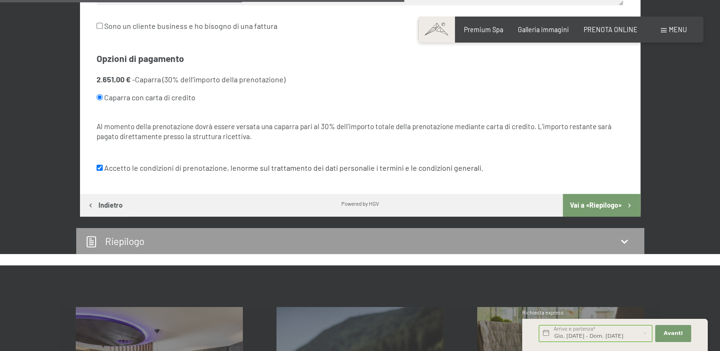
click at [107, 202] on button "Indietro" at bounding box center [105, 205] width 50 height 23
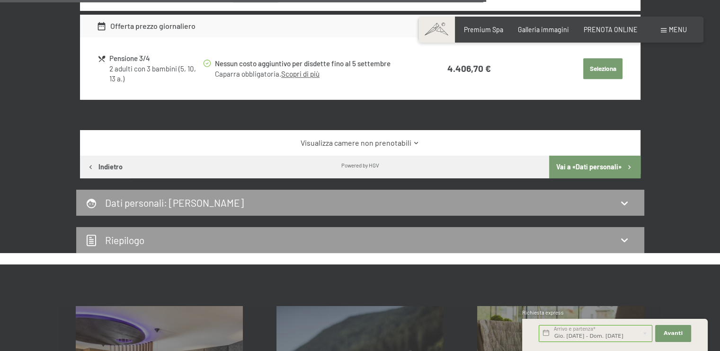
scroll to position [1065, 0]
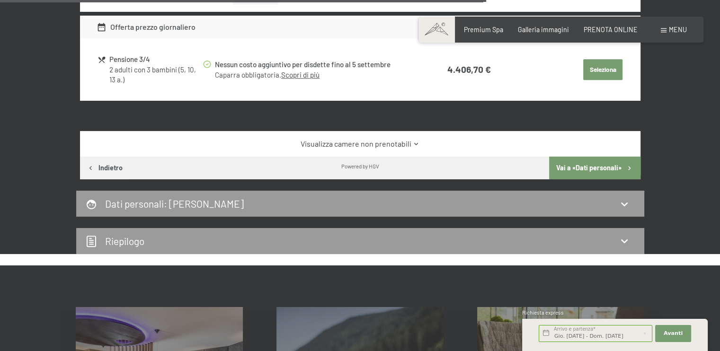
click at [111, 168] on button "Indietro" at bounding box center [105, 168] width 50 height 23
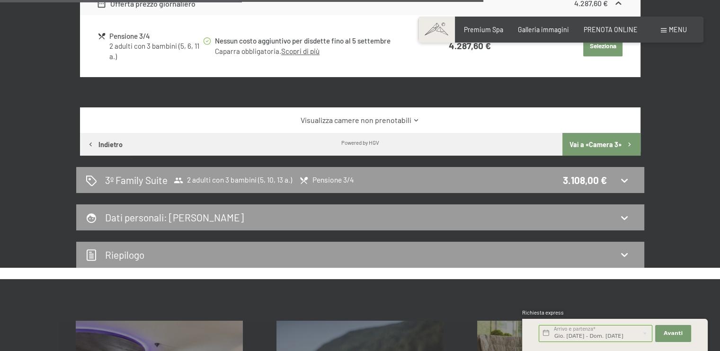
scroll to position [1051, 0]
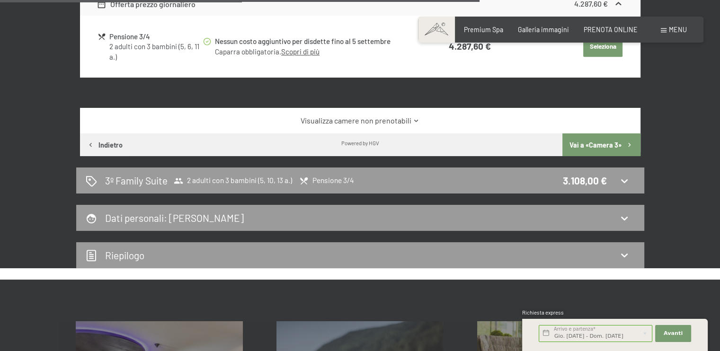
click at [108, 140] on button "Indietro" at bounding box center [105, 144] width 50 height 23
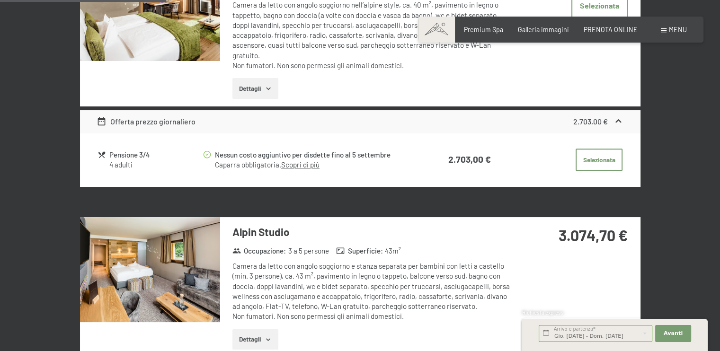
scroll to position [699, 0]
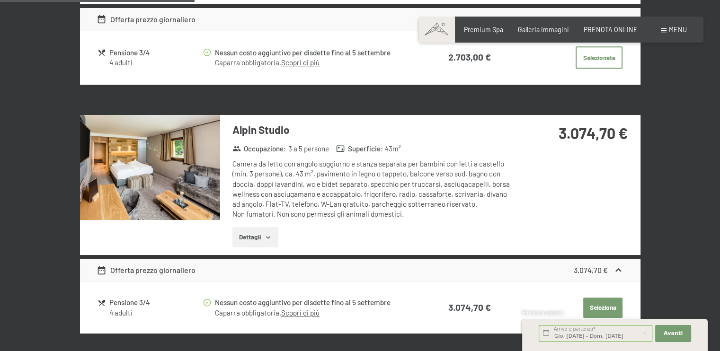
click at [259, 237] on button "Dettagli" at bounding box center [255, 237] width 46 height 21
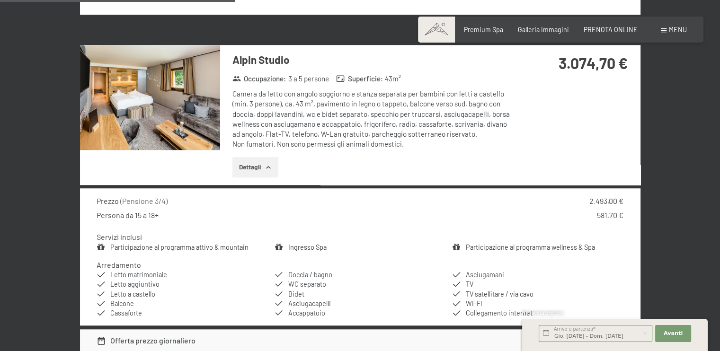
scroll to position [935, 0]
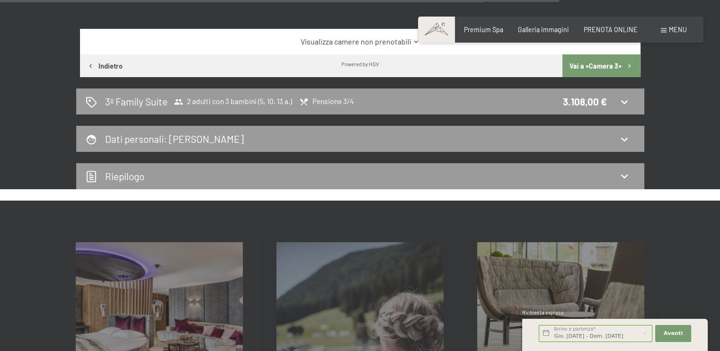
scroll to position [1054, 0]
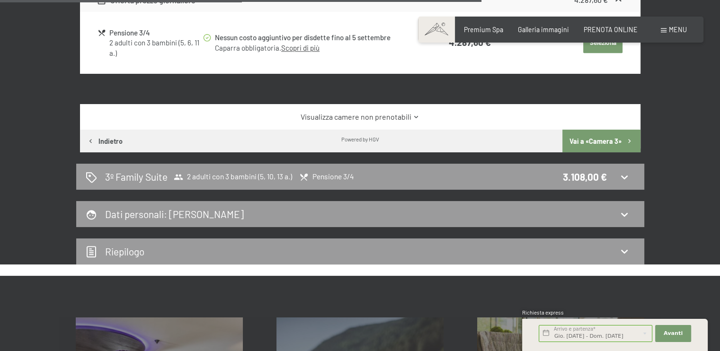
click at [103, 139] on button "Indietro" at bounding box center [105, 141] width 50 height 23
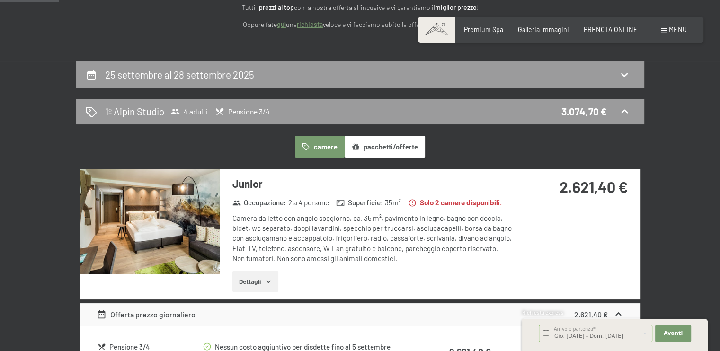
scroll to position [0, 0]
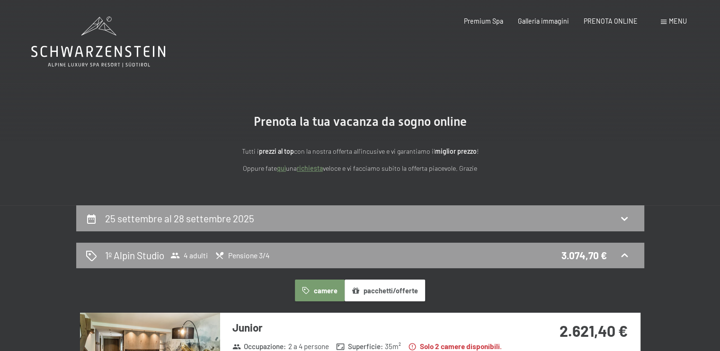
click at [372, 293] on button "pacchetti/offerte" at bounding box center [385, 291] width 80 height 22
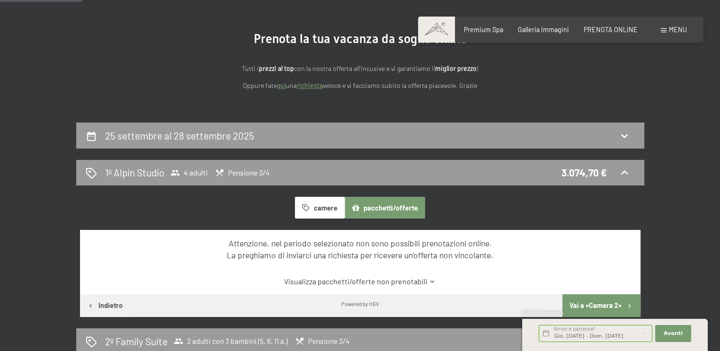
scroll to position [92, 0]
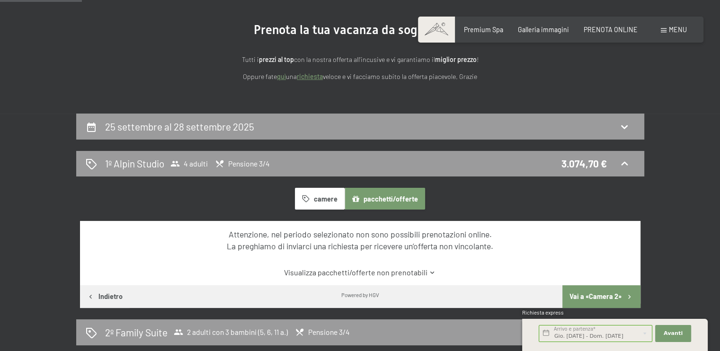
click at [318, 198] on span "Consenso marketing*" at bounding box center [303, 202] width 71 height 9
click at [264, 198] on input "Consenso marketing*" at bounding box center [258, 202] width 9 height 9
click at [318, 202] on span "Consenso marketing*" at bounding box center [303, 202] width 71 height 9
click at [264, 202] on input "Consenso marketing*" at bounding box center [258, 202] width 9 height 9
checkbox input "false"
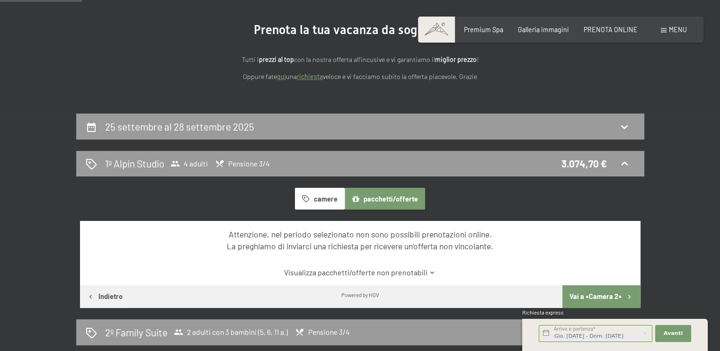
click at [318, 197] on button "camere" at bounding box center [319, 199] width 49 height 22
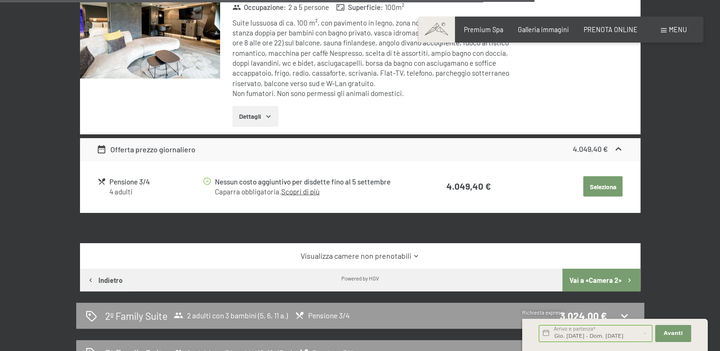
scroll to position [1874, 0]
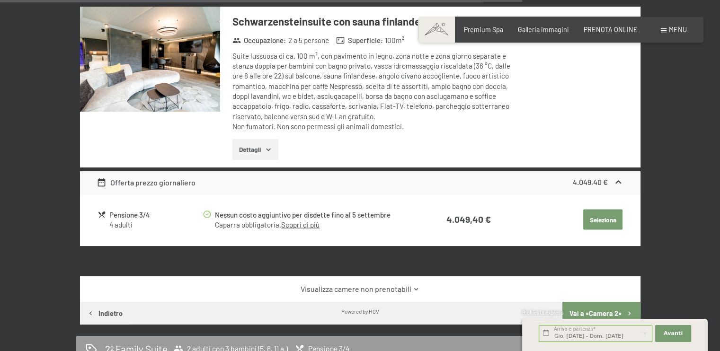
click at [597, 302] on button "Vai a «Camera 2»" at bounding box center [601, 313] width 78 height 23
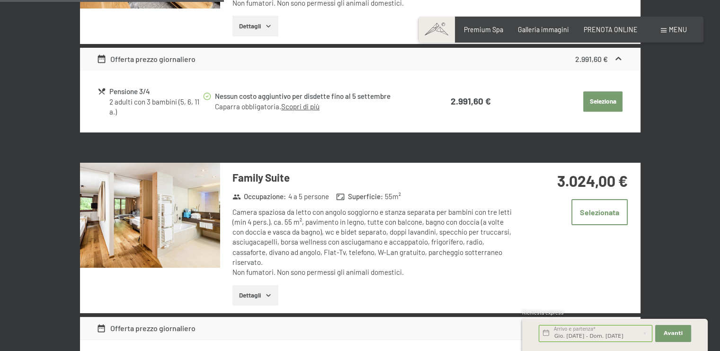
scroll to position [549, 0]
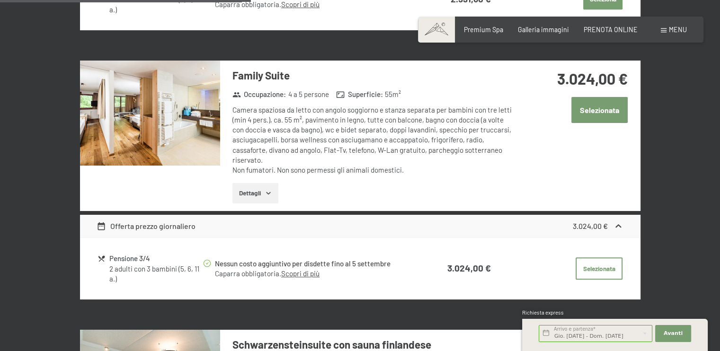
click at [605, 112] on button "Selezionata" at bounding box center [599, 110] width 56 height 26
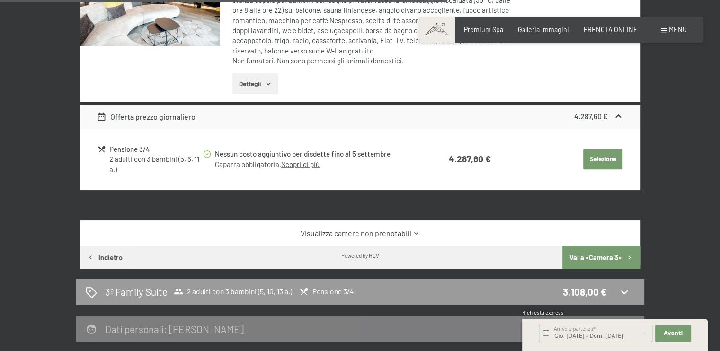
scroll to position [979, 0]
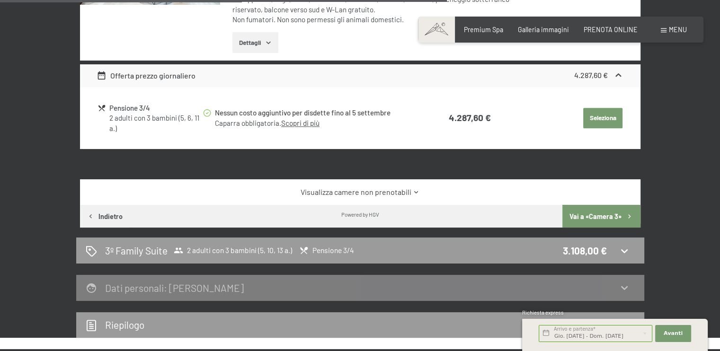
click at [577, 215] on button "Vai a «Camera 3»" at bounding box center [601, 216] width 78 height 23
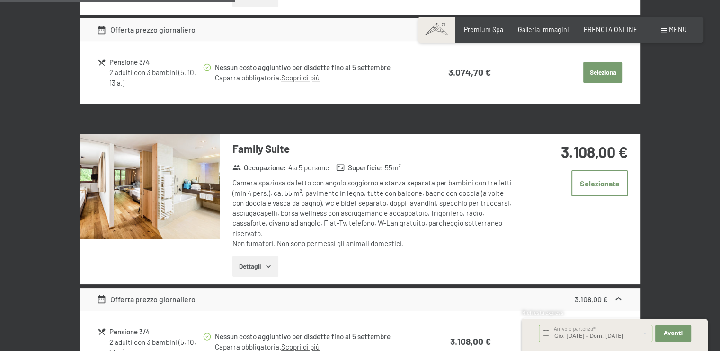
scroll to position [514, 0]
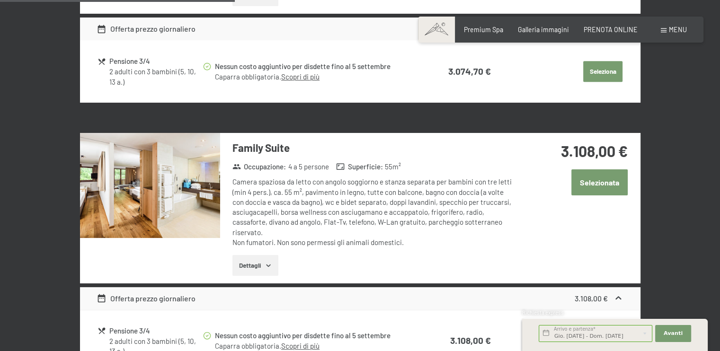
click at [588, 176] on button "Selezionata" at bounding box center [599, 182] width 56 height 26
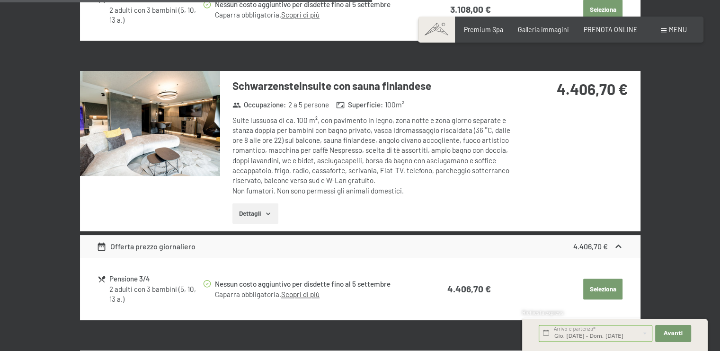
scroll to position [882, 0]
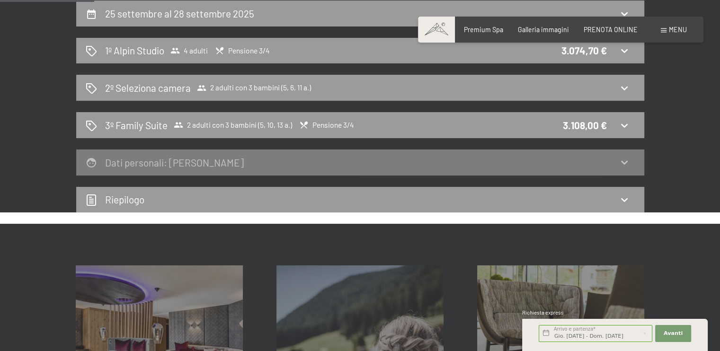
scroll to position [158, 0]
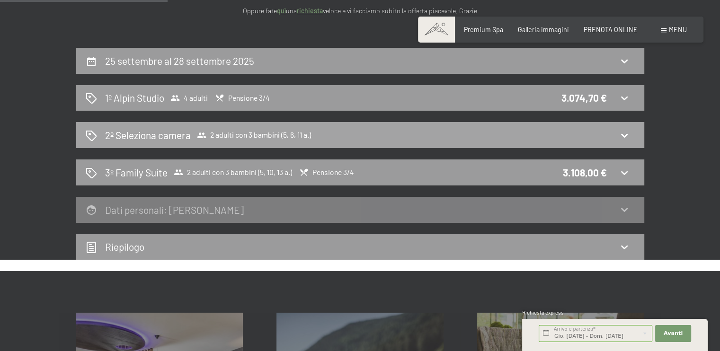
click at [483, 138] on div "2º Seleziona camera 2 adulti con 3 bambini (5, 6, 11 a.)" at bounding box center [360, 135] width 549 height 14
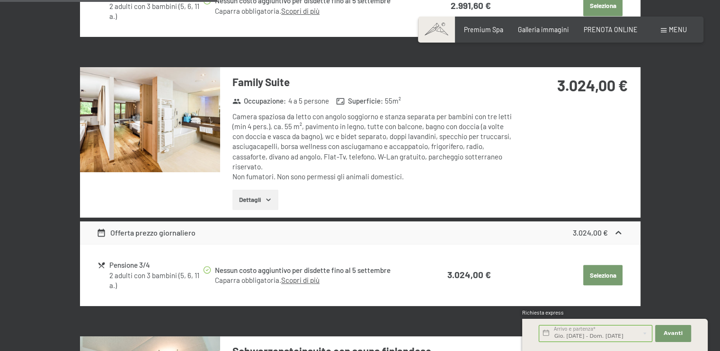
scroll to position [543, 0]
click at [595, 16] on button "Seleziona" at bounding box center [602, 5] width 39 height 21
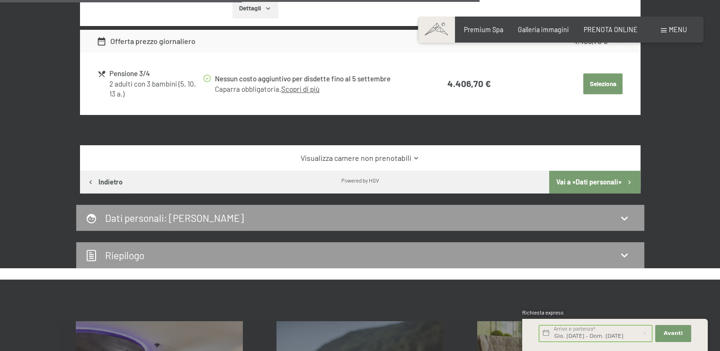
scroll to position [1051, 0]
click at [576, 177] on button "Vai a «Dati personali»" at bounding box center [594, 182] width 91 height 23
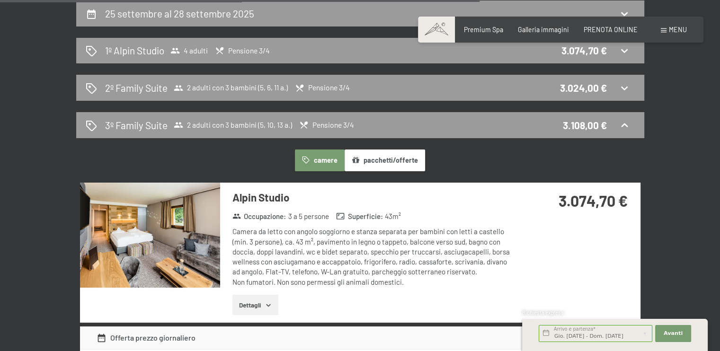
select select "m"
select select "ITA"
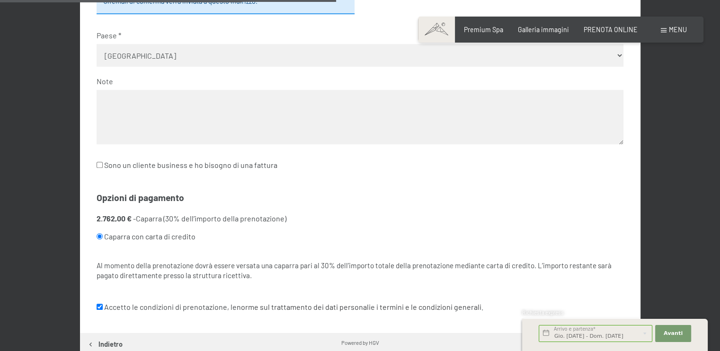
scroll to position [557, 0]
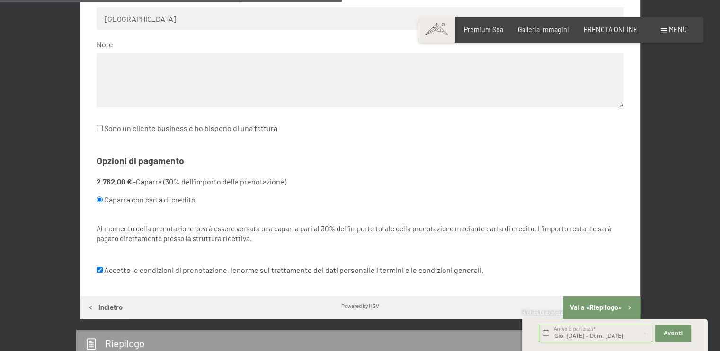
click at [602, 300] on button "Vai a «Riepilogo»" at bounding box center [601, 307] width 77 height 23
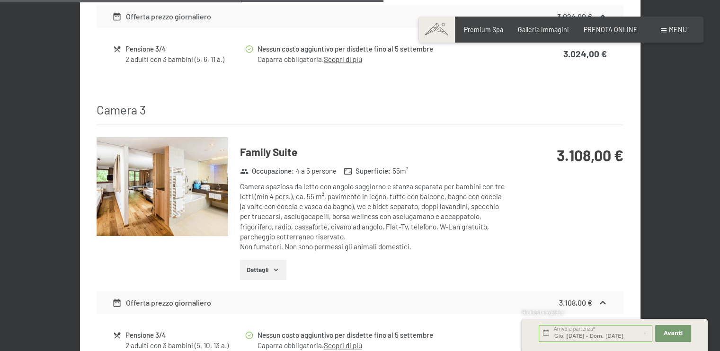
scroll to position [1069, 0]
